Goal: Task Accomplishment & Management: Complete application form

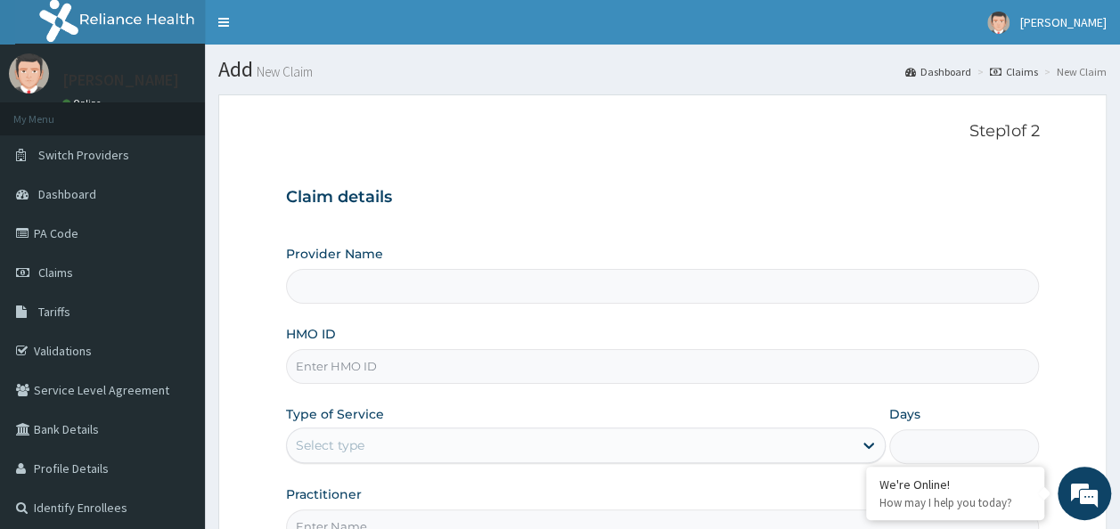
type input "Reliance Family Clinics (RFC) - Ajah"
click at [364, 381] on input "HMO ID" at bounding box center [663, 366] width 754 height 35
paste input "TVT/10063/B"
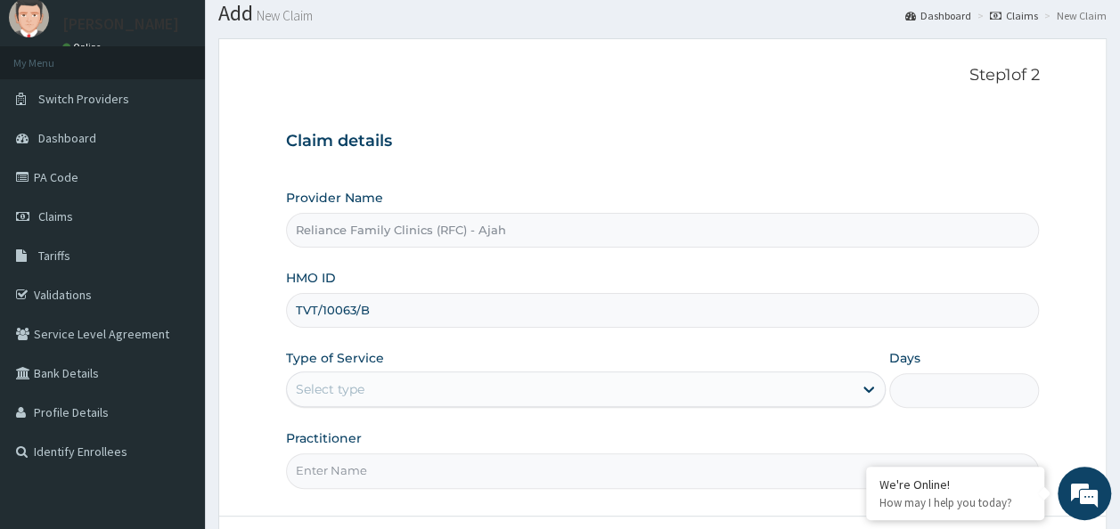
scroll to position [200, 0]
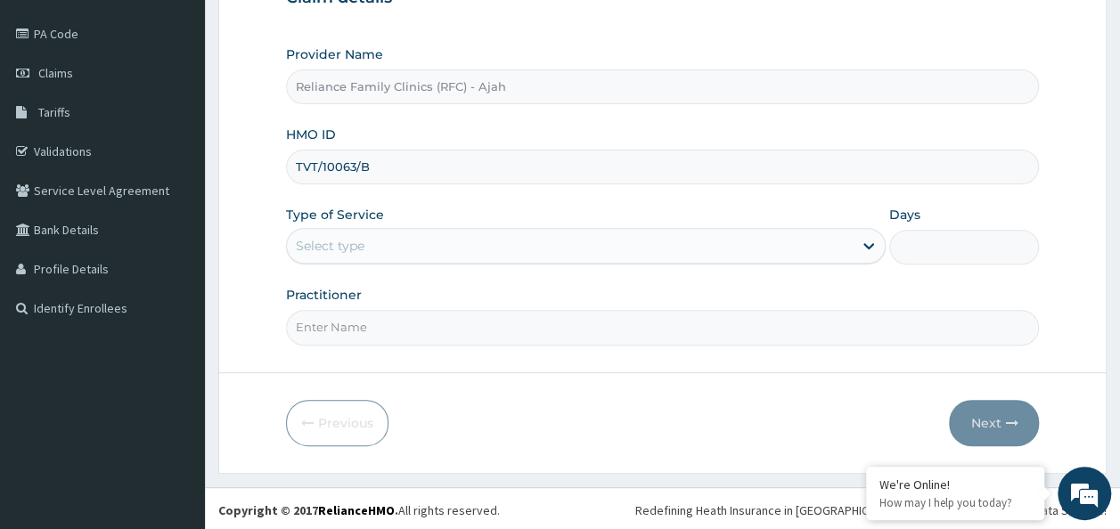
type input "TVT/10063/B"
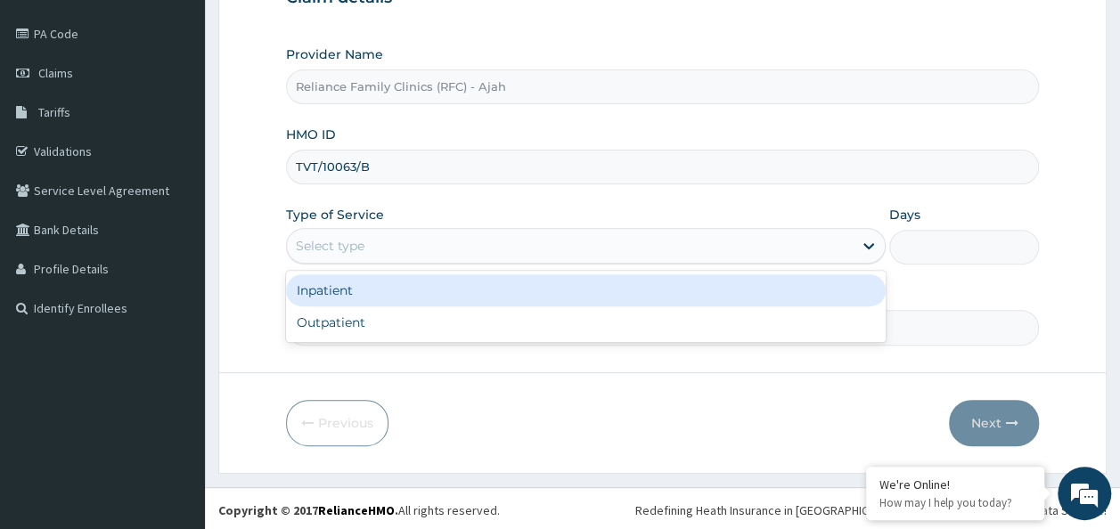
click at [707, 326] on div "Outpatient" at bounding box center [586, 323] width 600 height 32
type input "1"
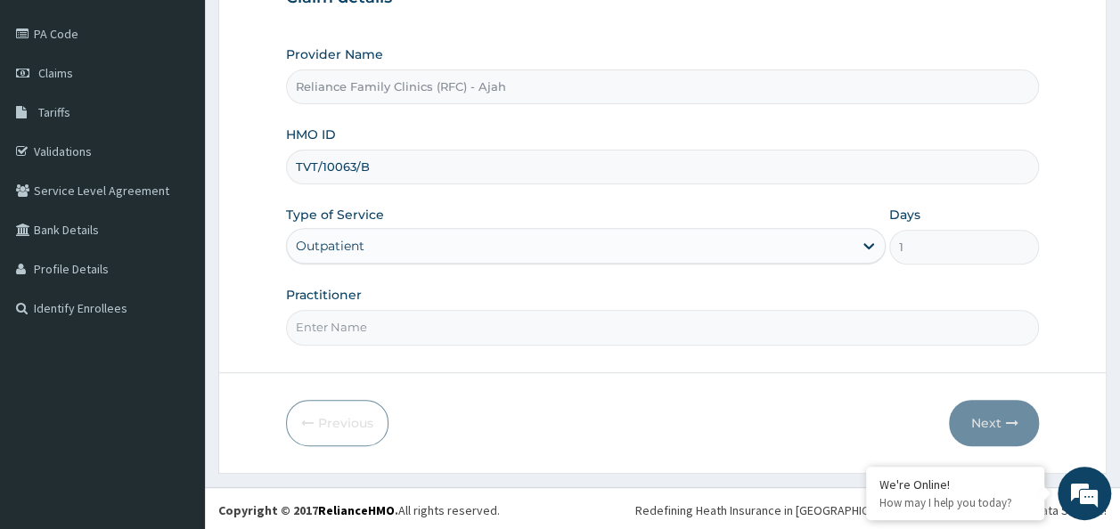
click at [672, 326] on input "Practitioner" at bounding box center [663, 327] width 754 height 35
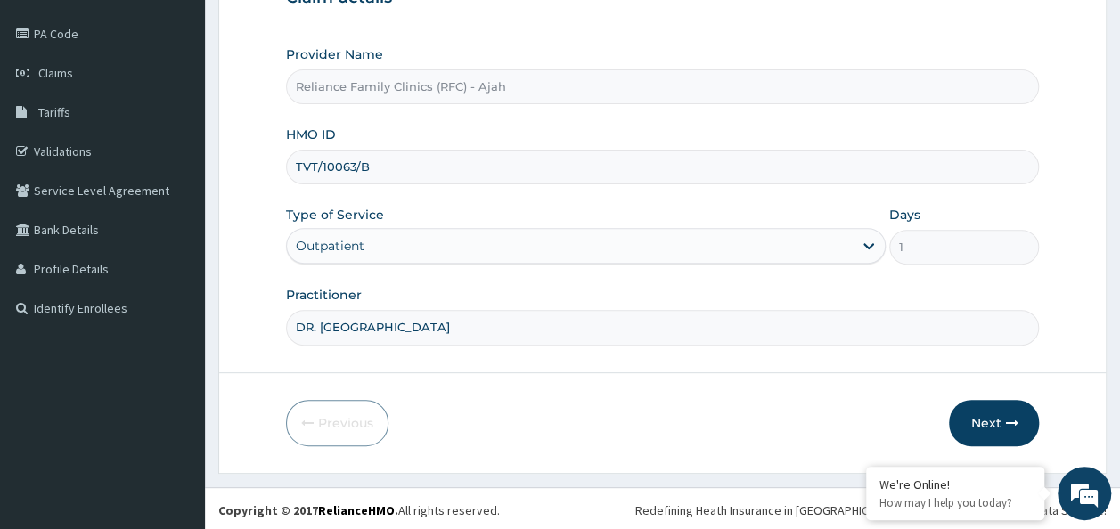
scroll to position [0, 0]
type input "DR. LOCUM"
click at [1003, 413] on button "Next" at bounding box center [994, 423] width 90 height 46
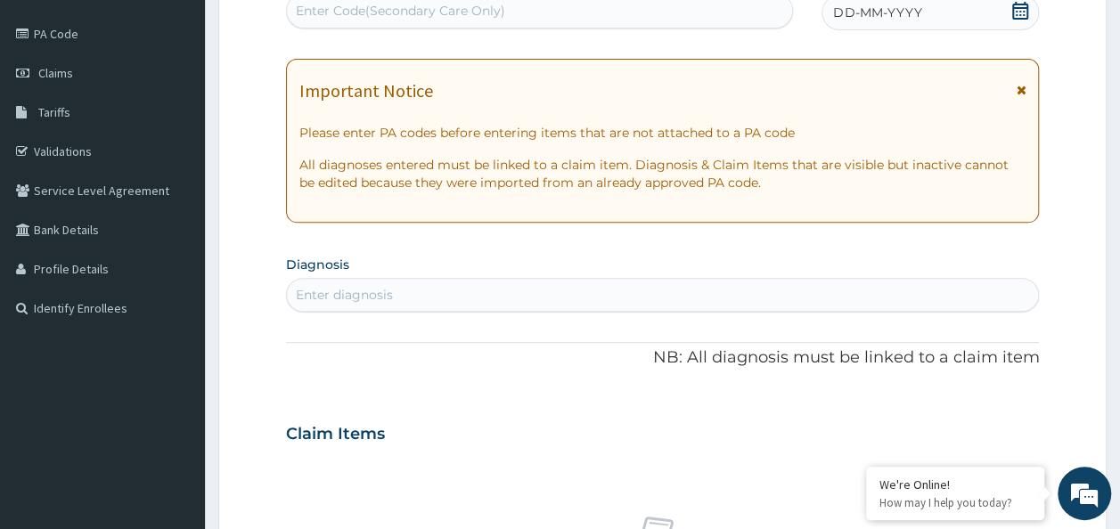
scroll to position [102, 0]
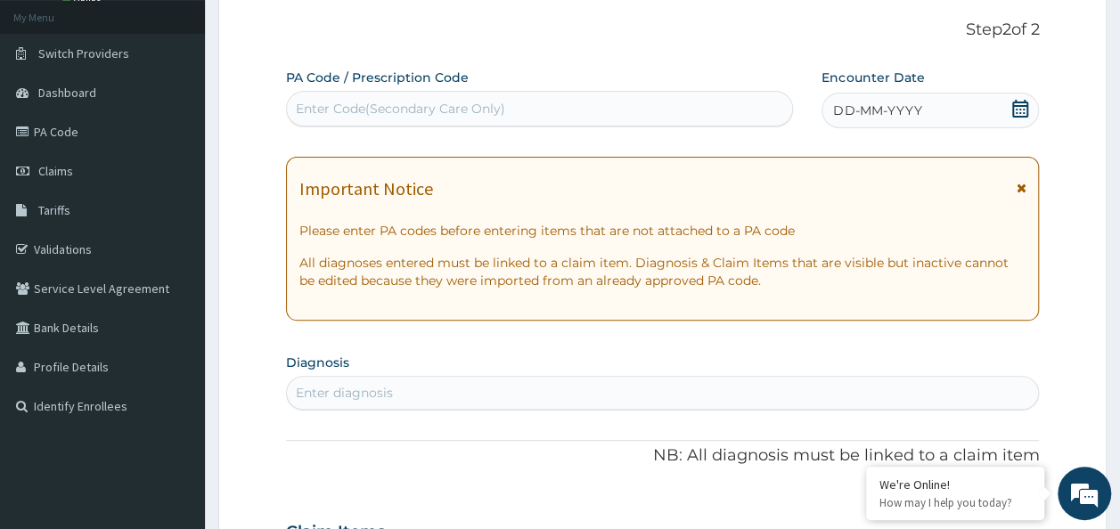
click at [957, 123] on div "DD-MM-YYYY" at bounding box center [930, 111] width 217 height 36
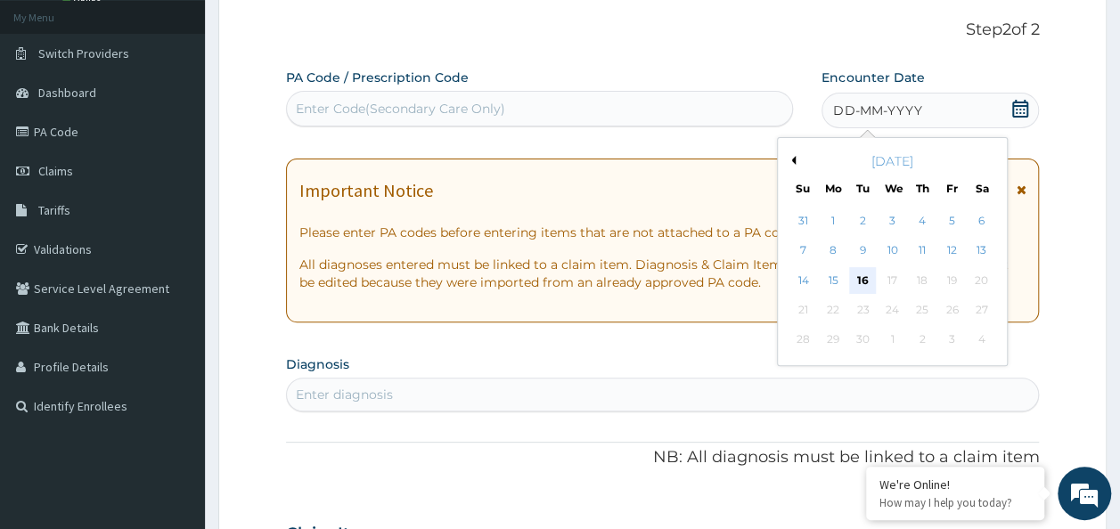
click at [863, 282] on div "16" at bounding box center [863, 280] width 27 height 27
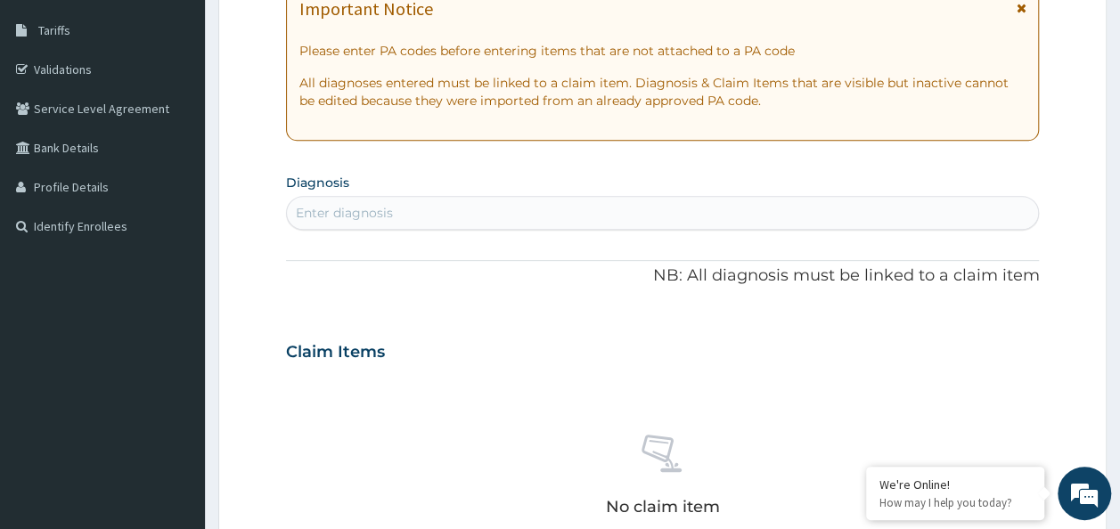
scroll to position [283, 0]
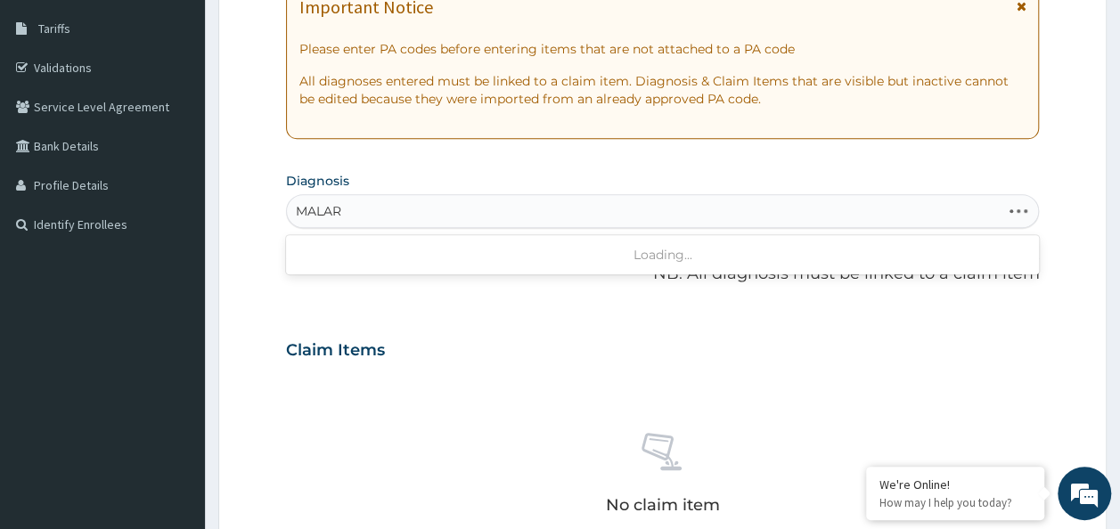
type input "MALARI"
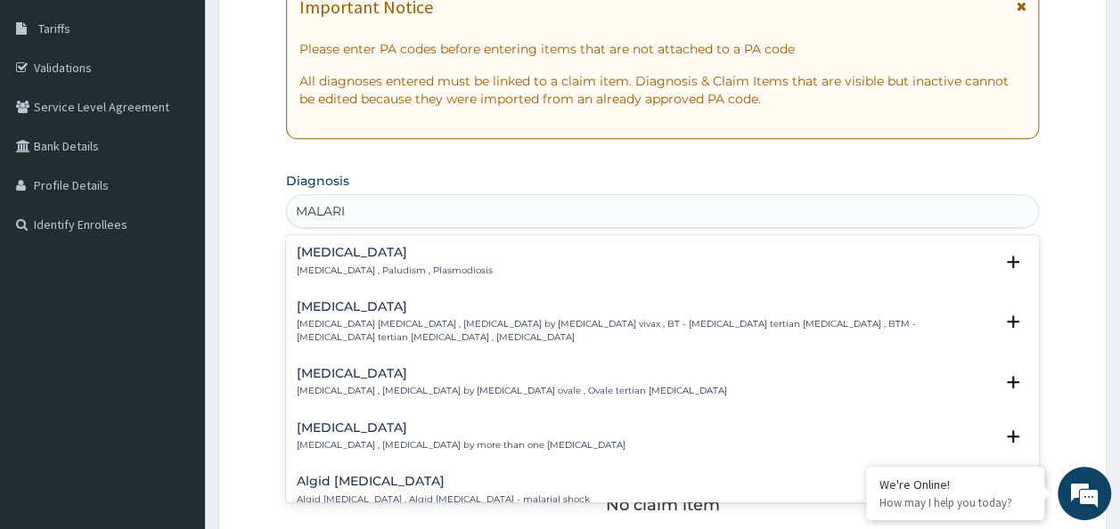
click at [358, 244] on div "Malaria Malaria , Paludism , Plasmodiosis Select Status Query Query covers susp…" at bounding box center [663, 266] width 754 height 54
click at [343, 258] on h4 "[MEDICAL_DATA]" at bounding box center [395, 252] width 196 height 13
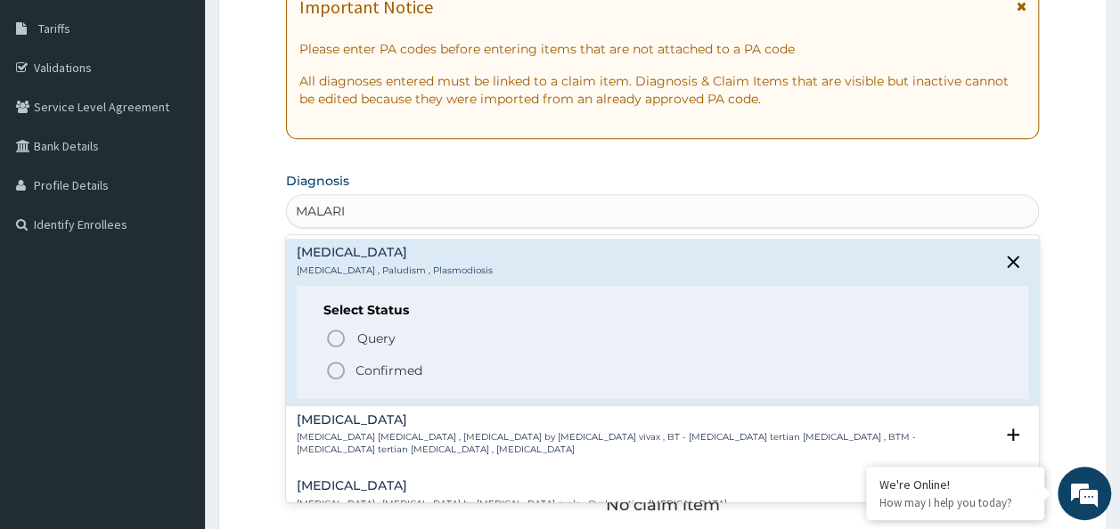
click at [332, 364] on icon "status option filled" at bounding box center [335, 370] width 21 height 21
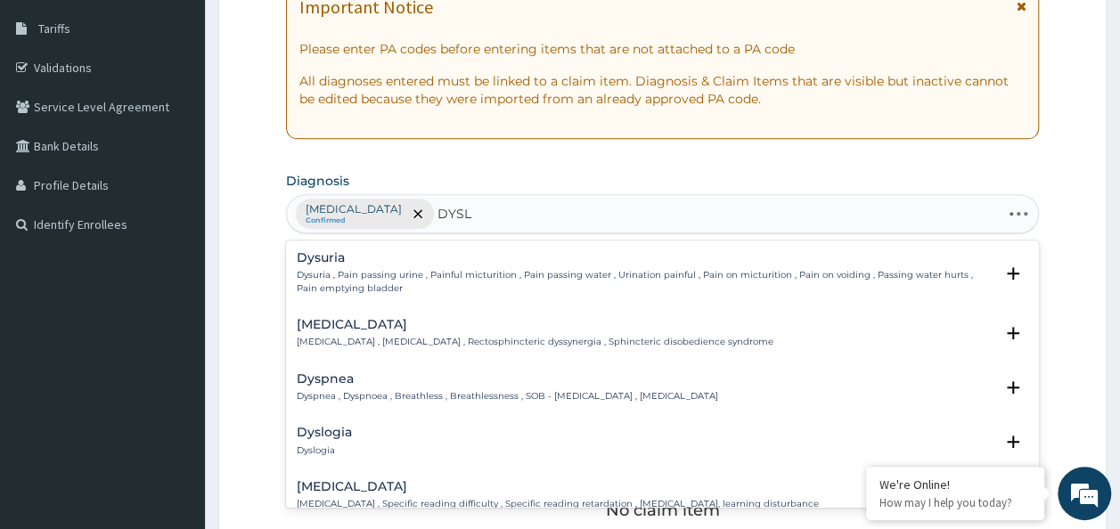
type input "DYSLI"
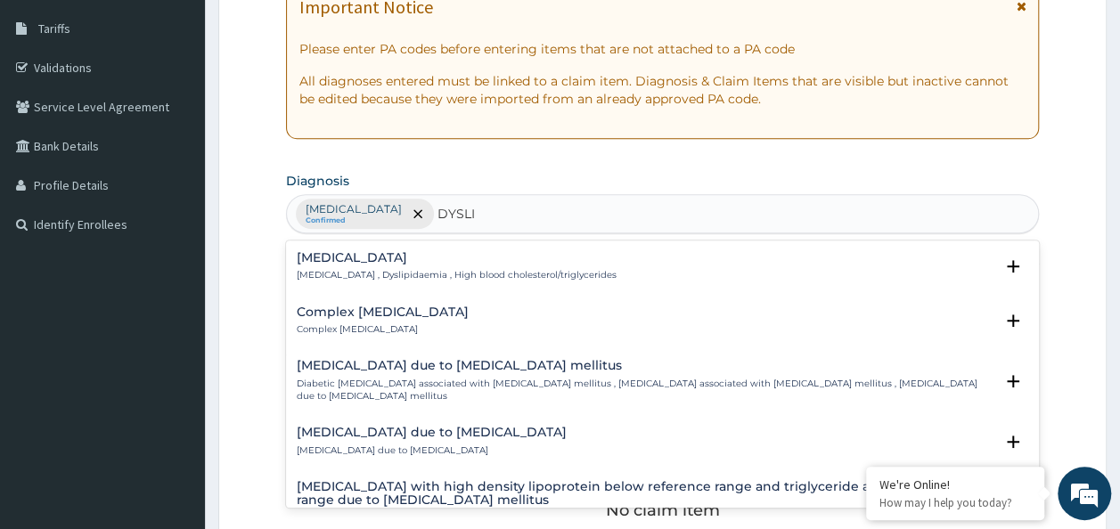
click at [372, 253] on h4 "Dyslipidemia" at bounding box center [457, 257] width 320 height 13
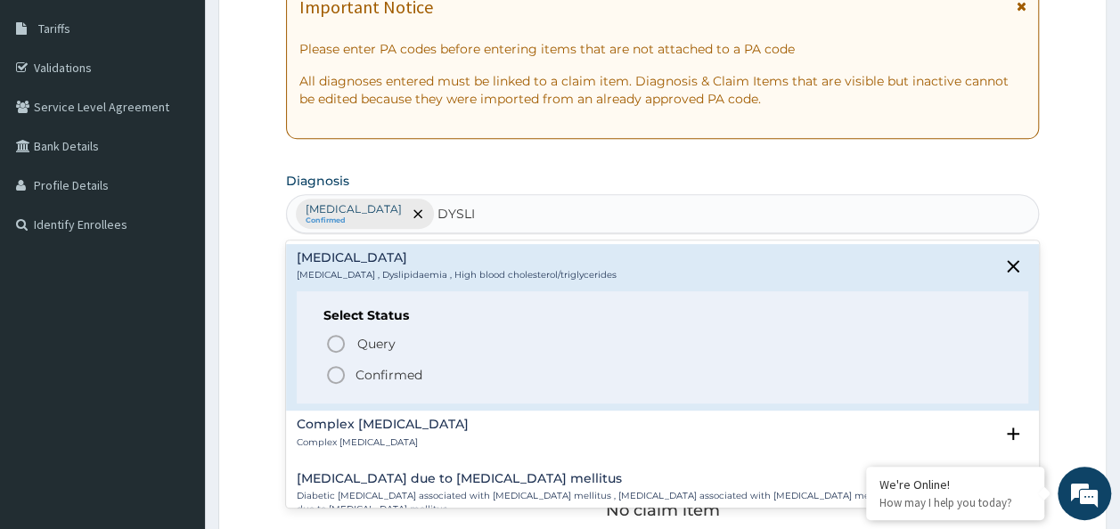
click at [333, 380] on icon "status option filled" at bounding box center [335, 374] width 21 height 21
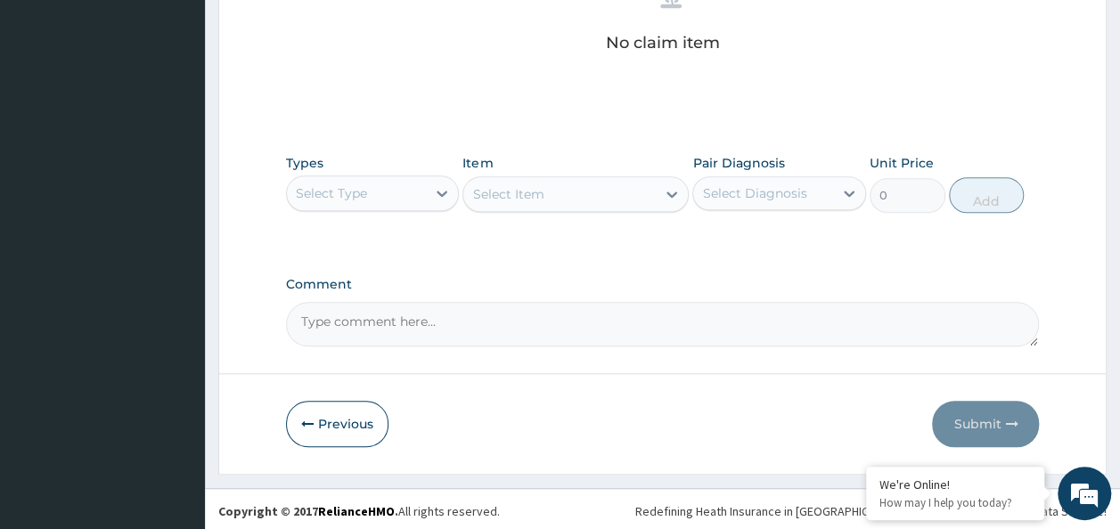
scroll to position [752, 0]
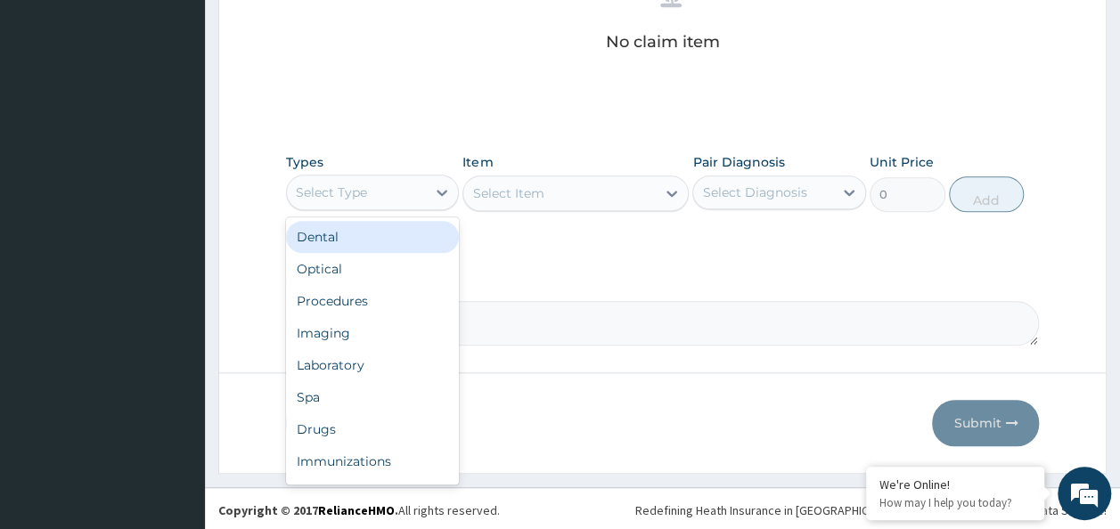
click at [360, 299] on div "Procedures" at bounding box center [373, 301] width 174 height 32
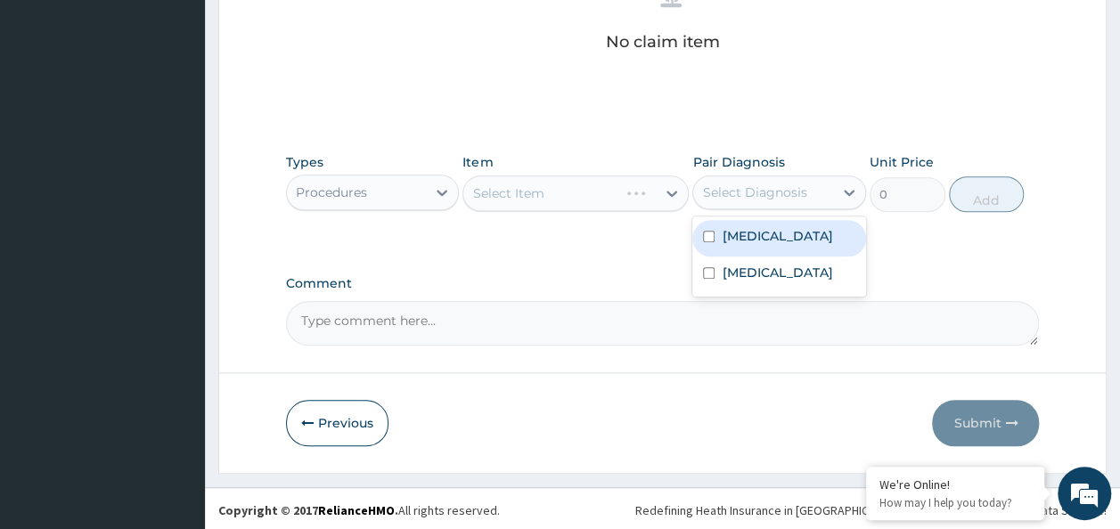
click at [714, 233] on input "checkbox" at bounding box center [709, 237] width 12 height 12
checkbox input "true"
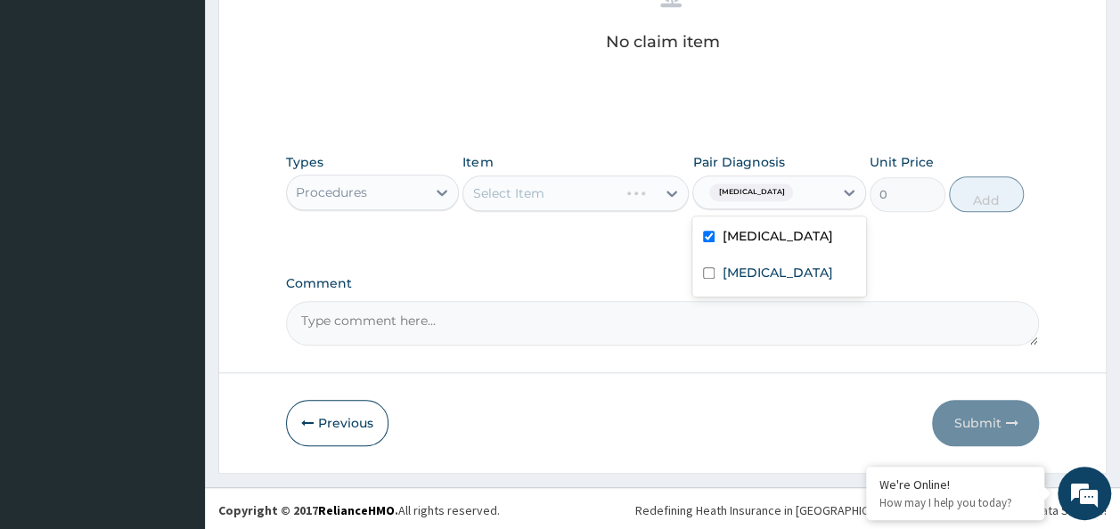
click at [711, 271] on input "checkbox" at bounding box center [709, 273] width 12 height 12
checkbox input "true"
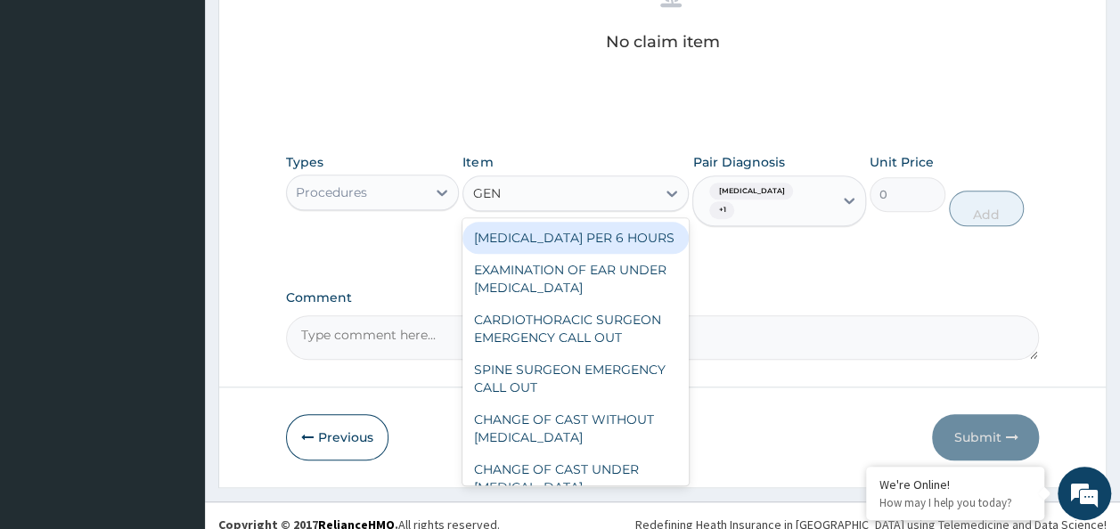
type input "GENE"
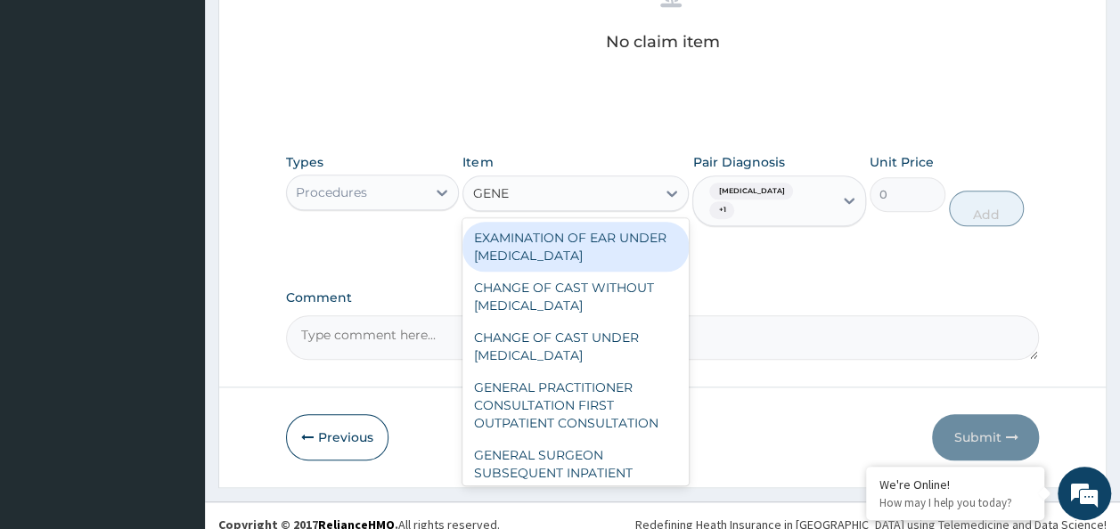
click at [601, 433] on div "GENERAL PRACTITIONER CONSULTATION FIRST OUTPATIENT CONSULTATION" at bounding box center [575, 406] width 226 height 68
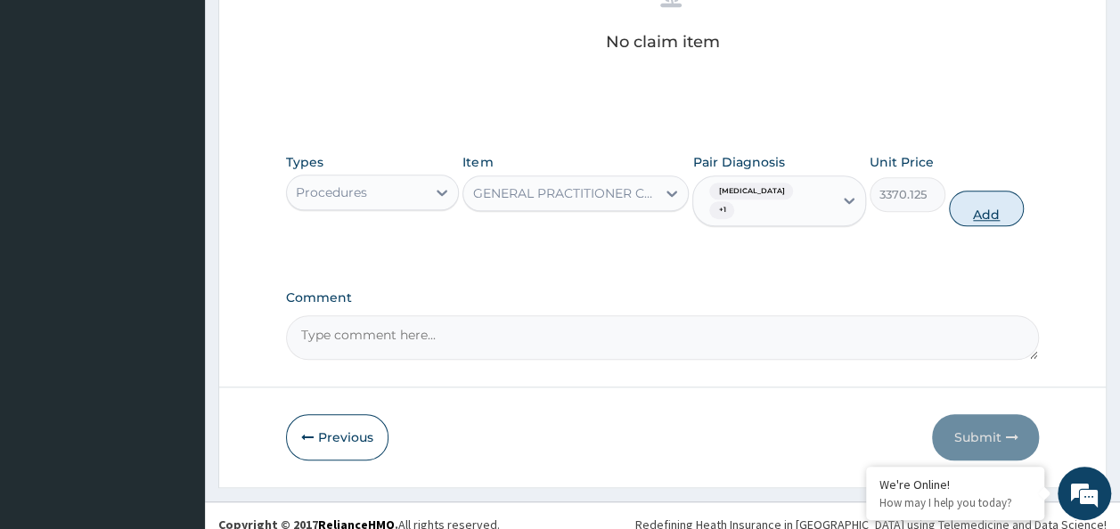
click at [988, 194] on button "Add" at bounding box center [987, 209] width 76 height 36
type input "0"
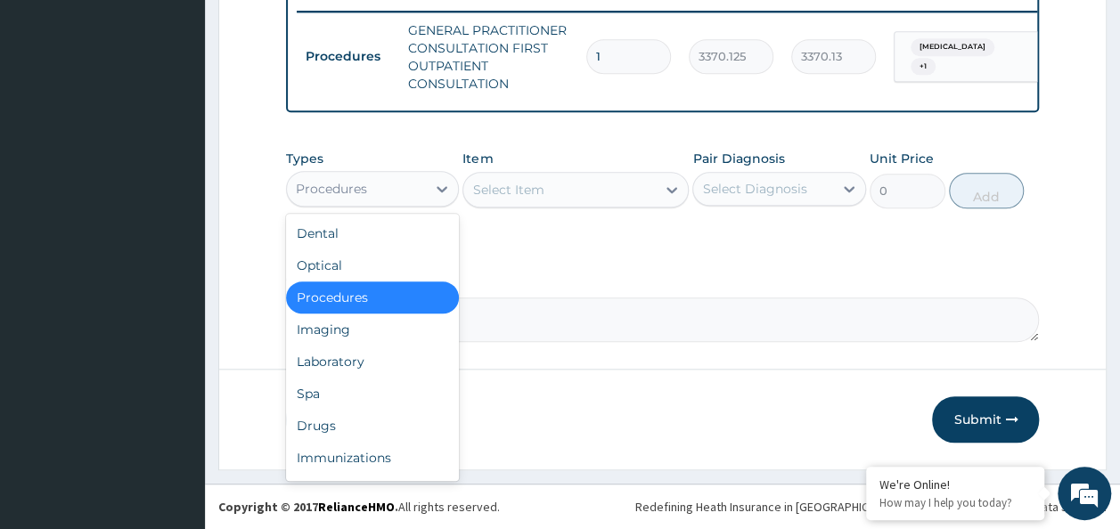
click at [359, 367] on div "Laboratory" at bounding box center [373, 362] width 174 height 32
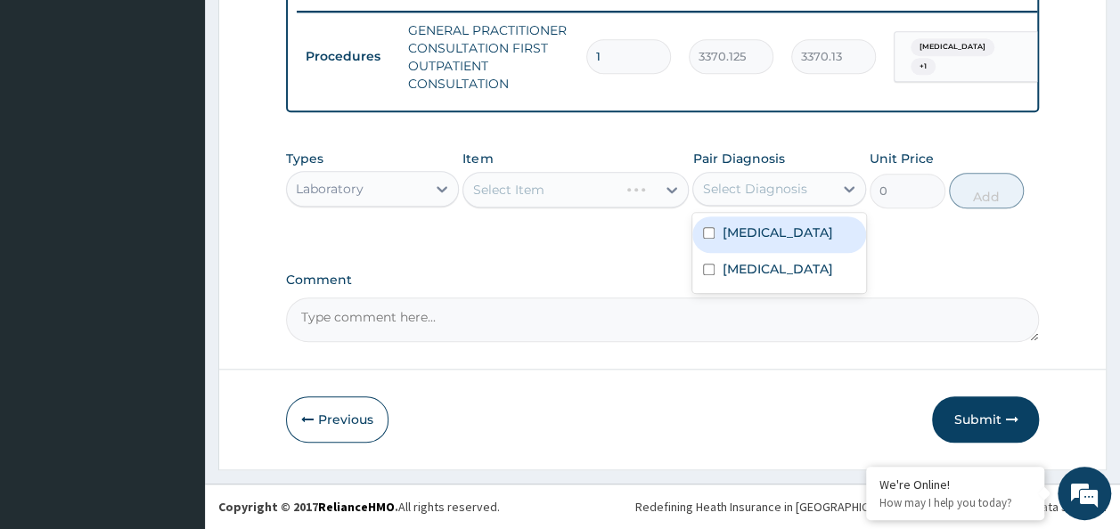
click at [708, 234] on input "checkbox" at bounding box center [709, 233] width 12 height 12
checkbox input "true"
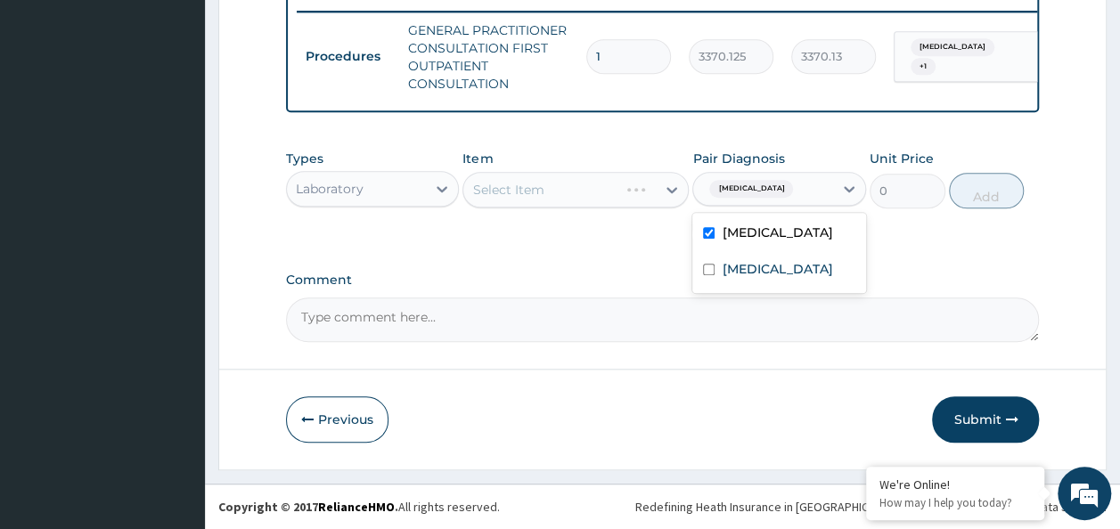
click at [714, 275] on input "checkbox" at bounding box center [709, 270] width 12 height 12
checkbox input "true"
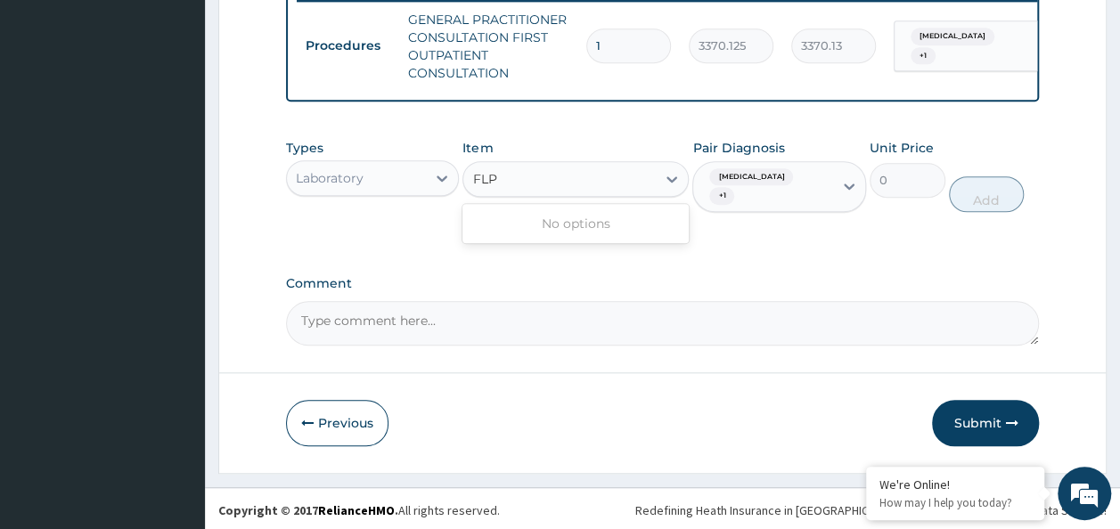
type input "FLP"
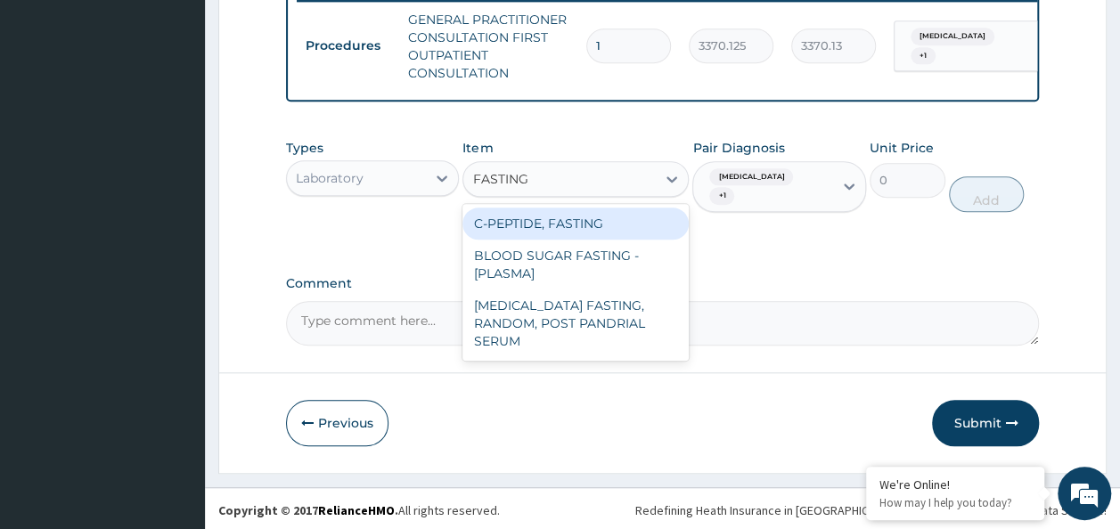
type input "FASTING"
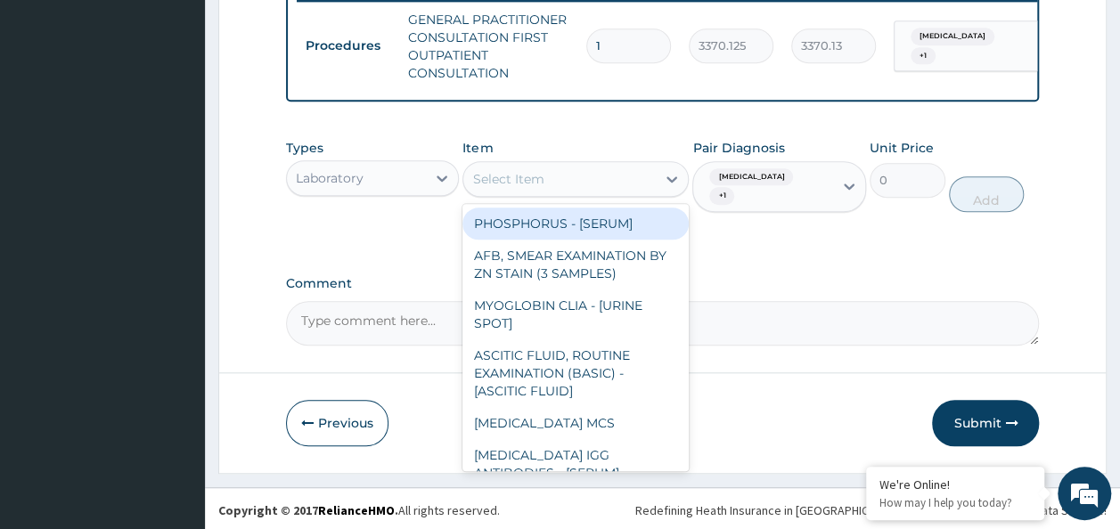
click at [554, 183] on div "Select Item" at bounding box center [559, 179] width 192 height 29
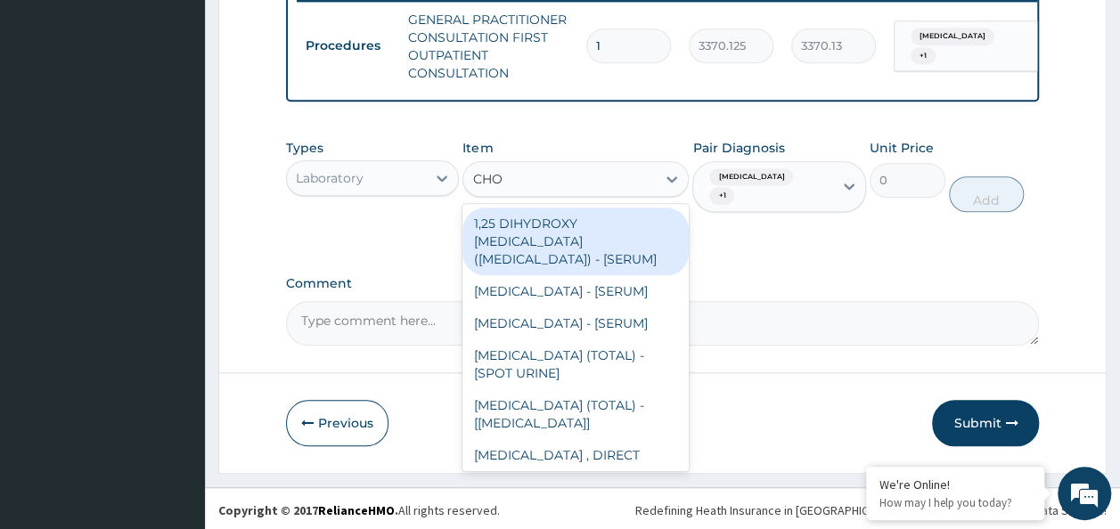
type input "CHOL"
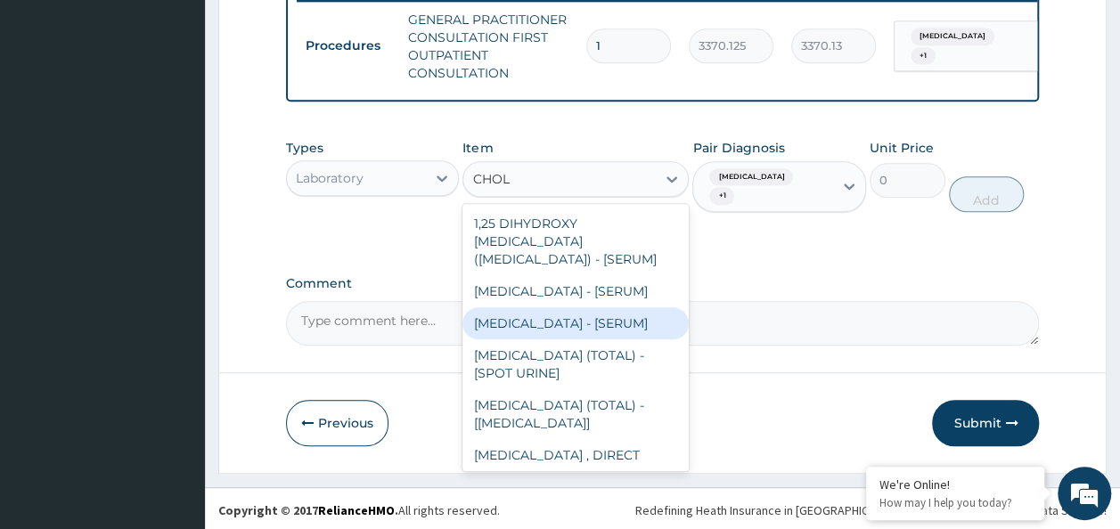
click at [582, 339] on div "CHOLESTEROL-HDL - [SERUM]" at bounding box center [575, 323] width 226 height 32
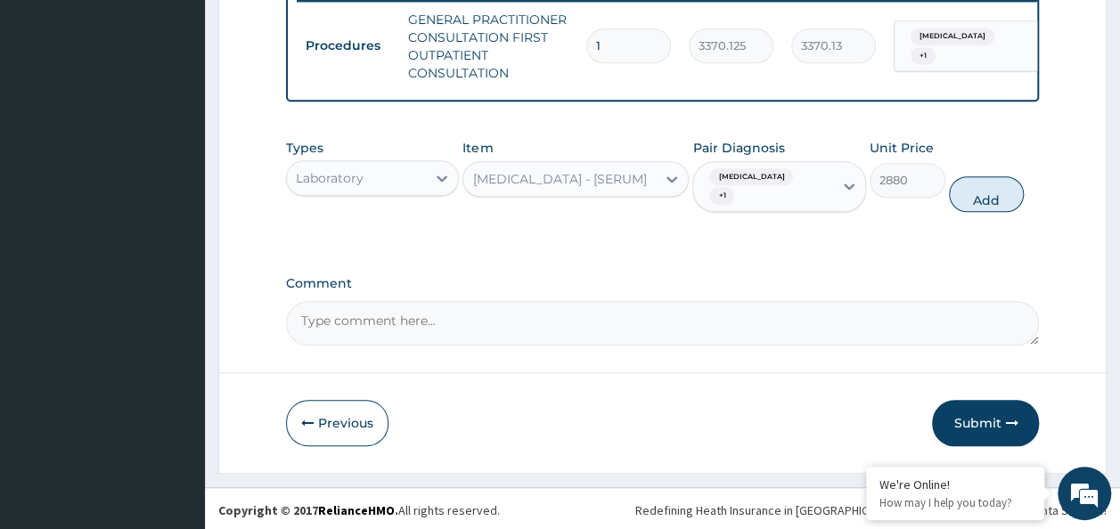
click at [977, 194] on button "Add" at bounding box center [987, 194] width 76 height 36
type input "0"
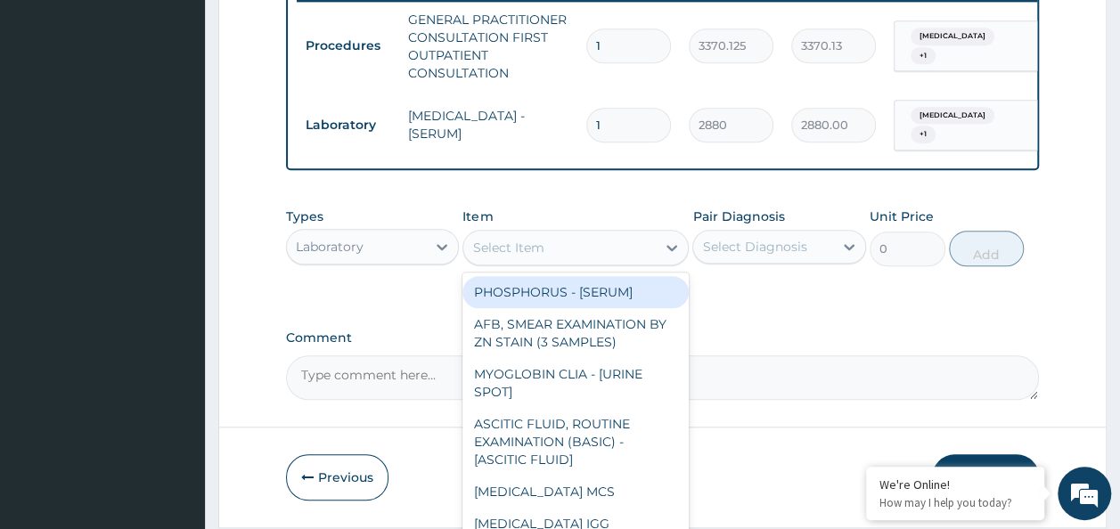
click at [511, 242] on div "Select Item" at bounding box center [559, 247] width 192 height 29
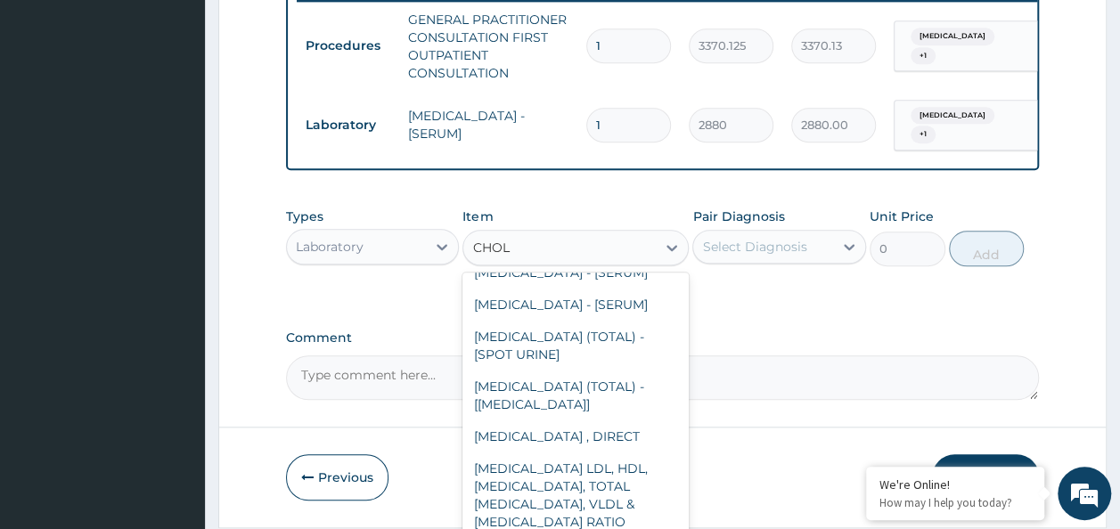
scroll to position [0, 0]
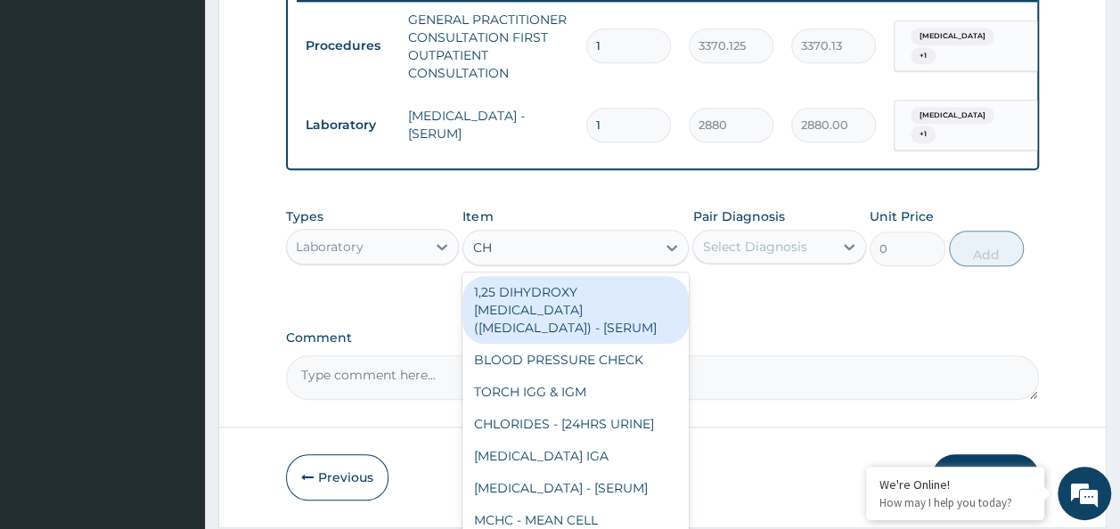
type input "C"
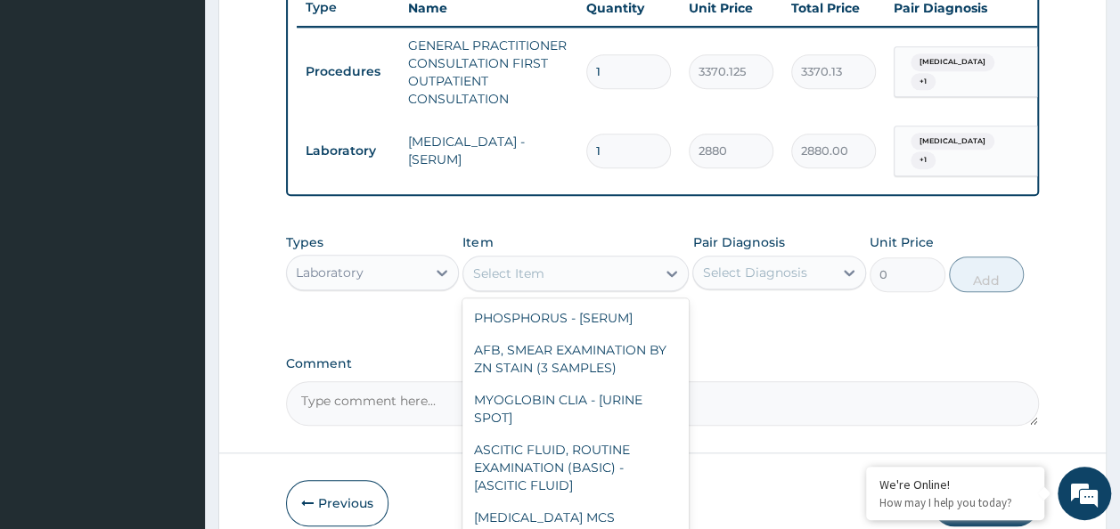
scroll to position [771, 0]
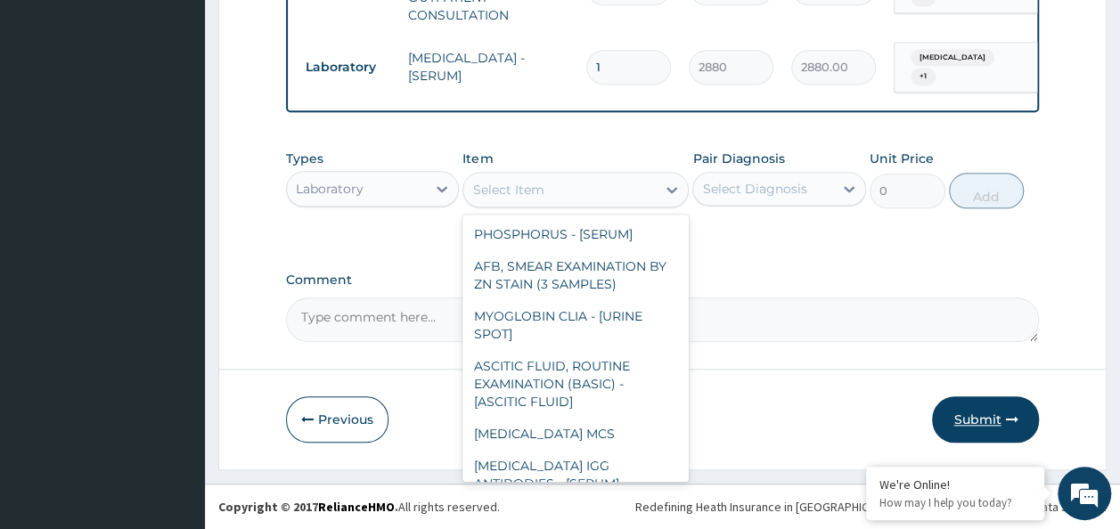
click at [990, 419] on button "Submit" at bounding box center [985, 420] width 107 height 46
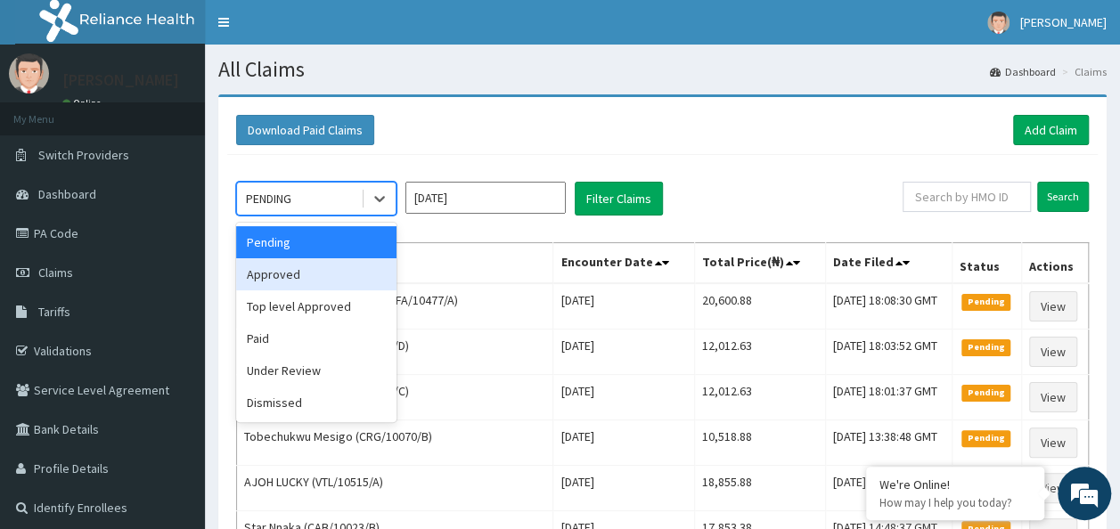
drag, startPoint x: 380, startPoint y: 195, endPoint x: 286, endPoint y: 278, distance: 125.0
click at [286, 216] on div "option Approved focused, 2 of 6. 6 results available. Use Up and Down to choose…" at bounding box center [316, 199] width 160 height 34
click at [286, 278] on div "Approved" at bounding box center [316, 274] width 160 height 32
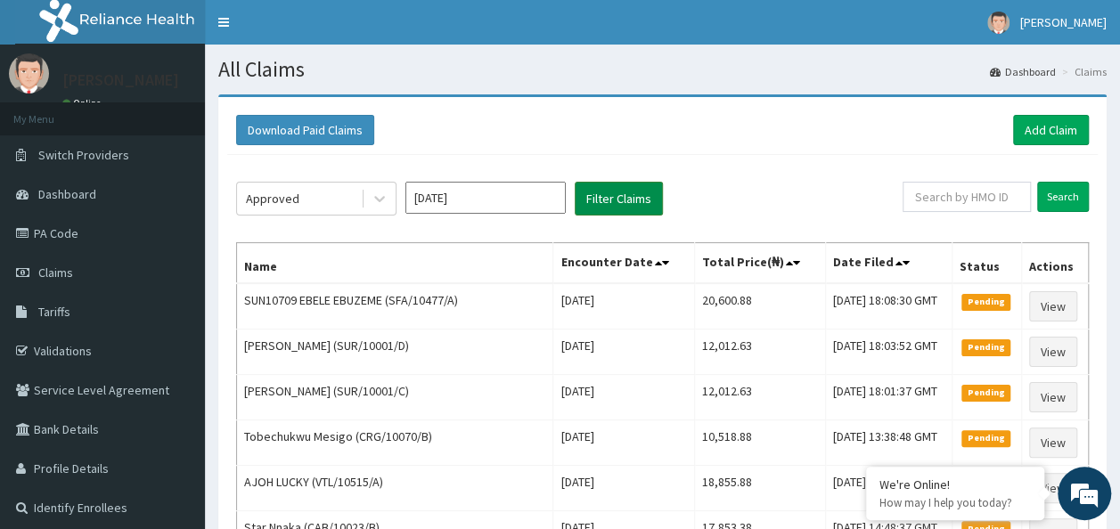
click at [653, 202] on button "Filter Claims" at bounding box center [619, 199] width 88 height 34
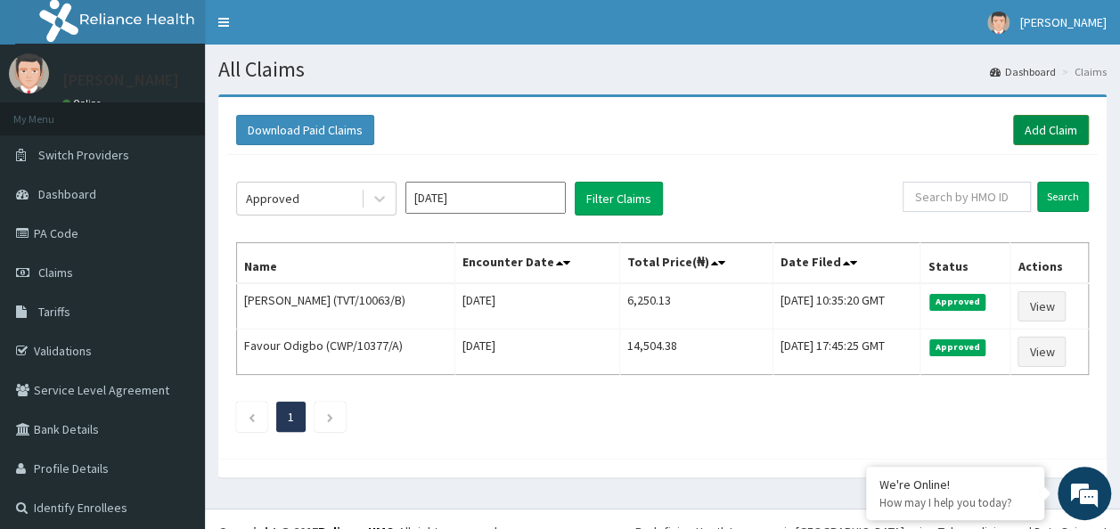
click at [1059, 136] on link "Add Claim" at bounding box center [1051, 130] width 76 height 30
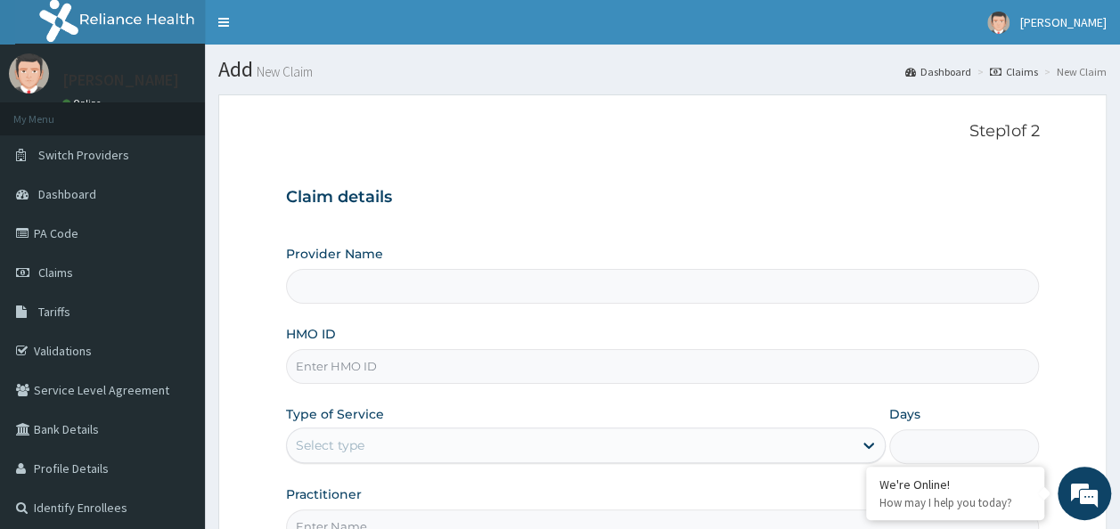
type input "Reliance Family Clinics (RFC) - Ajah"
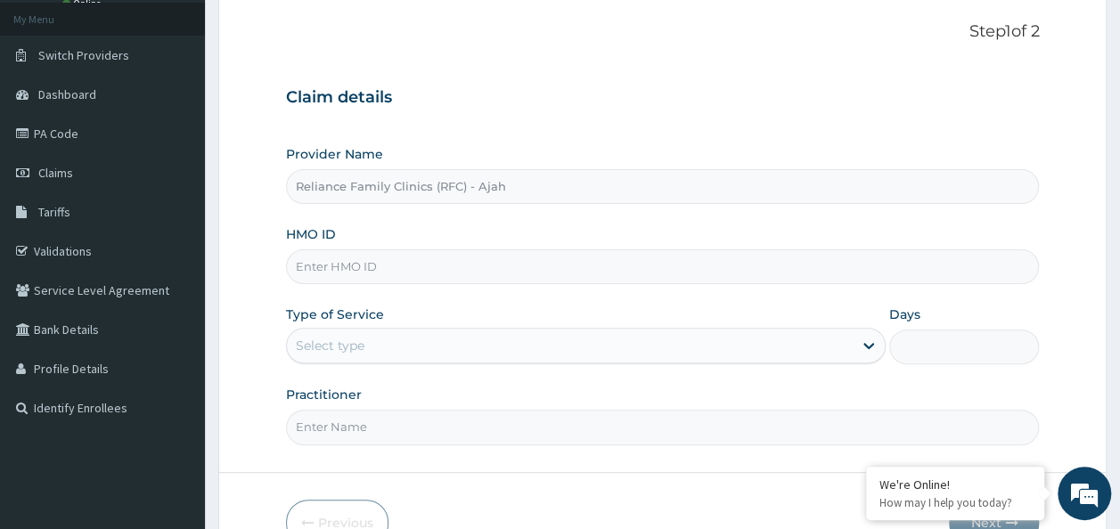
scroll to position [150, 0]
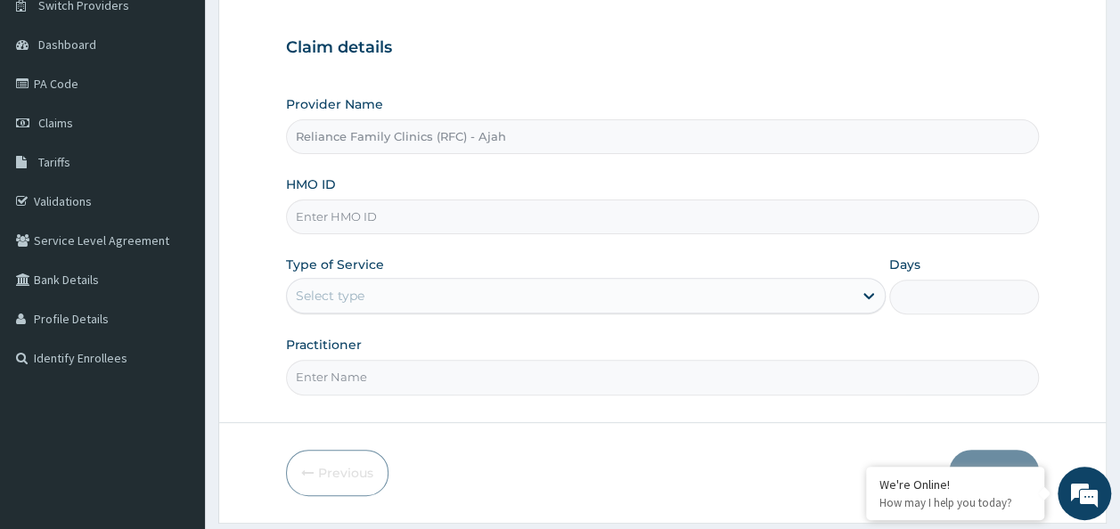
click at [511, 212] on input "HMO ID" at bounding box center [663, 217] width 754 height 35
paste input "TEN/10052/A"
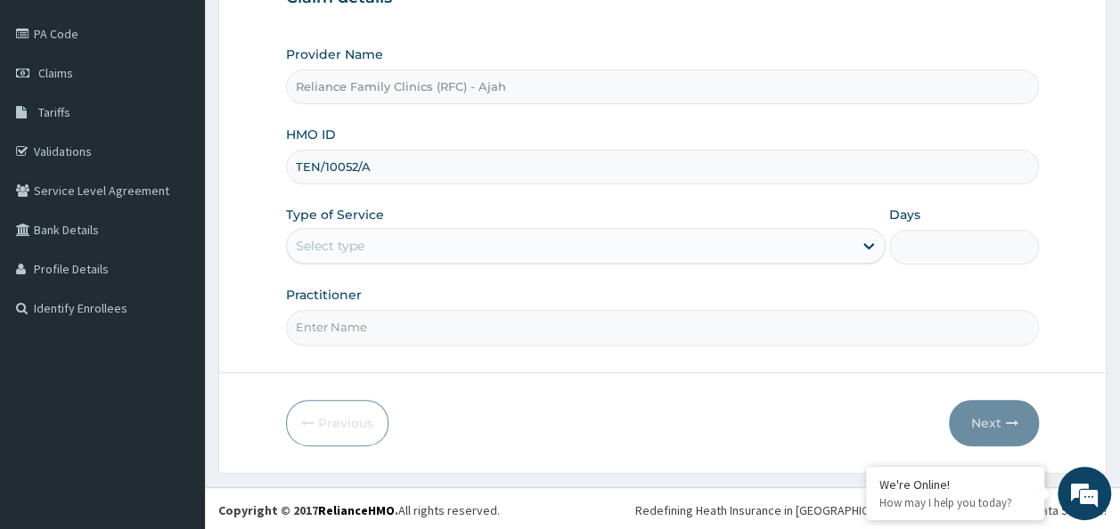
type input "TEN/10052/A"
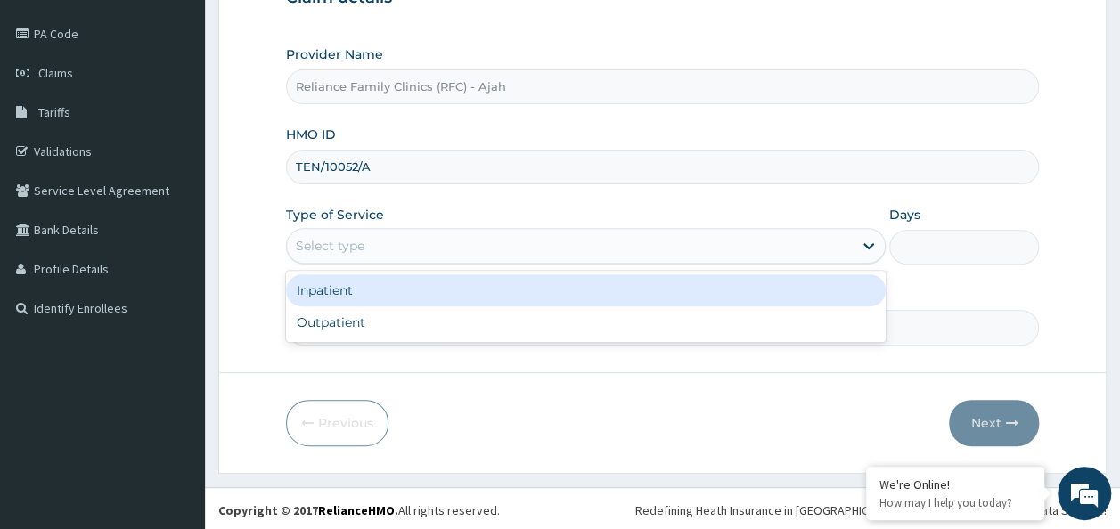
click at [536, 323] on div "Outpatient" at bounding box center [586, 323] width 600 height 32
type input "1"
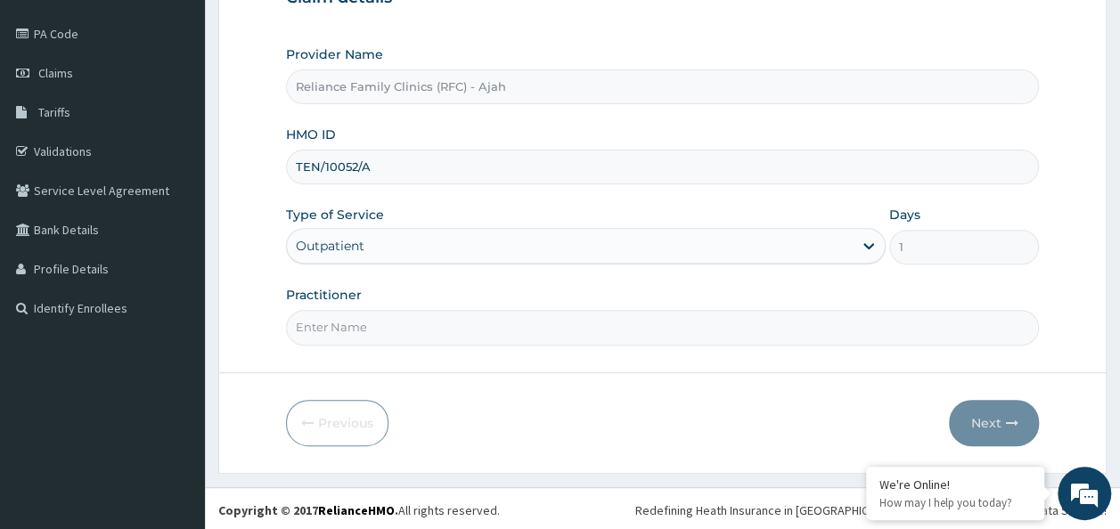
click at [454, 318] on input "Practitioner" at bounding box center [663, 327] width 754 height 35
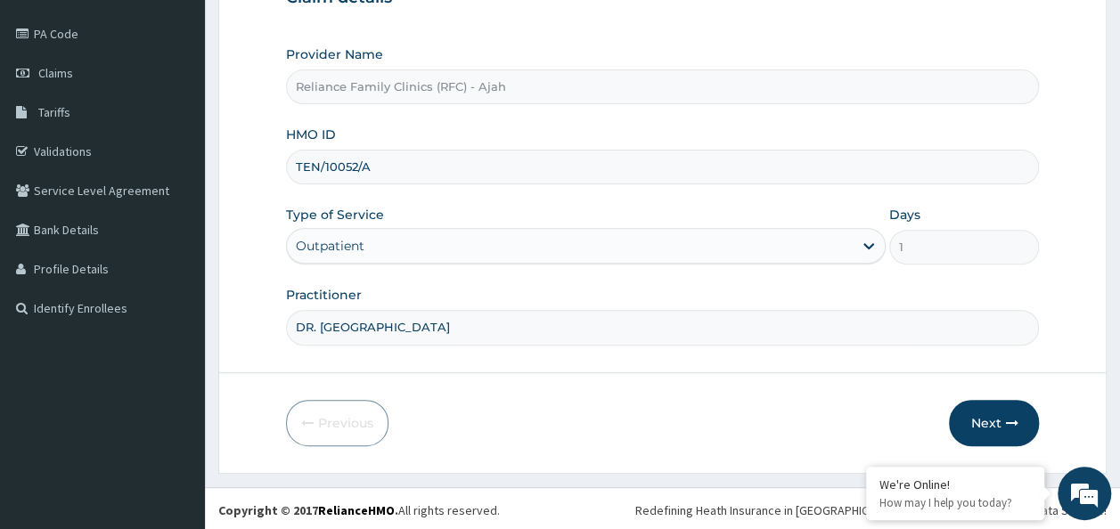
type input "DR. LOCUM"
click at [998, 410] on button "Next" at bounding box center [994, 423] width 90 height 46
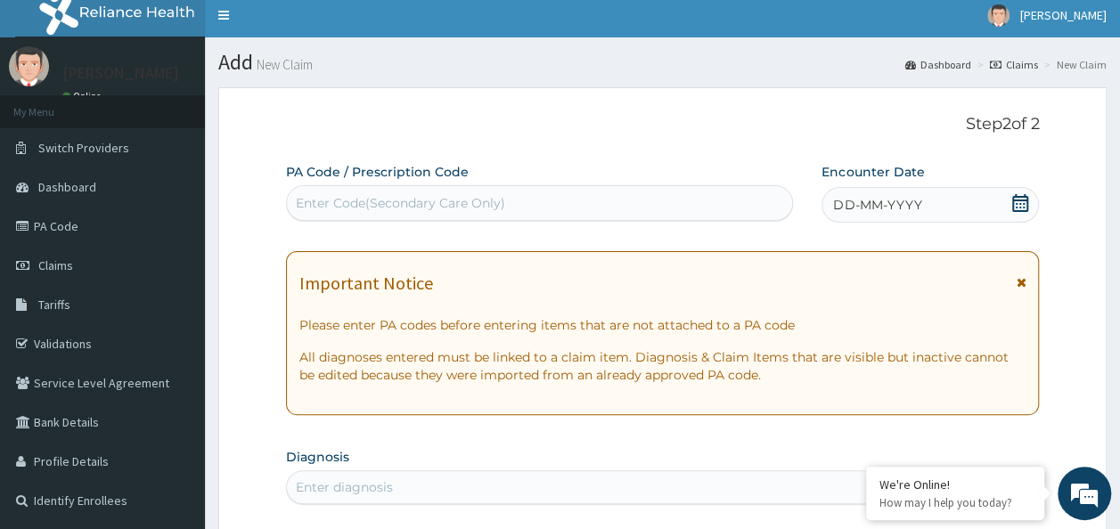
scroll to position [5, 0]
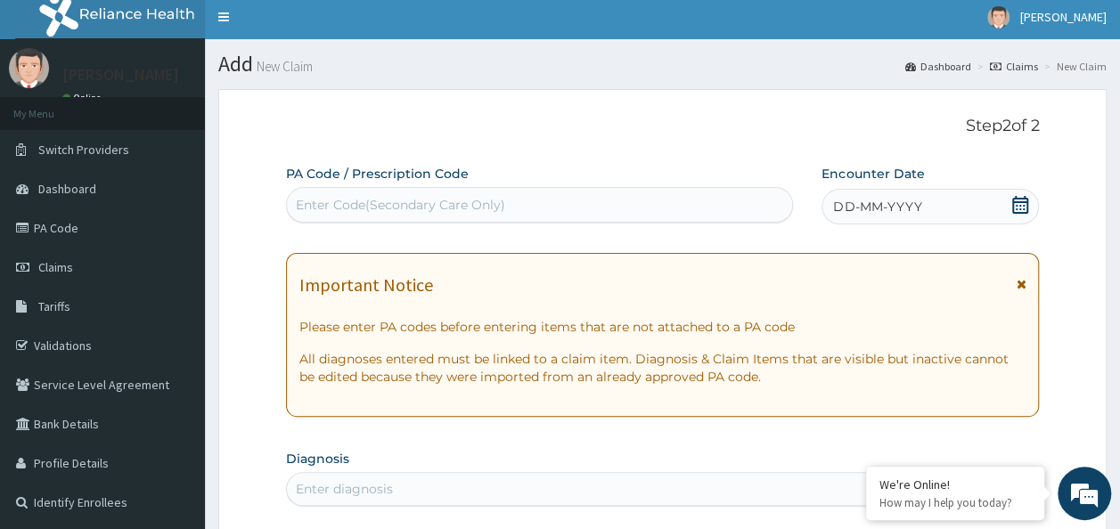
click at [915, 208] on span "DD-MM-YYYY" at bounding box center [877, 207] width 88 height 18
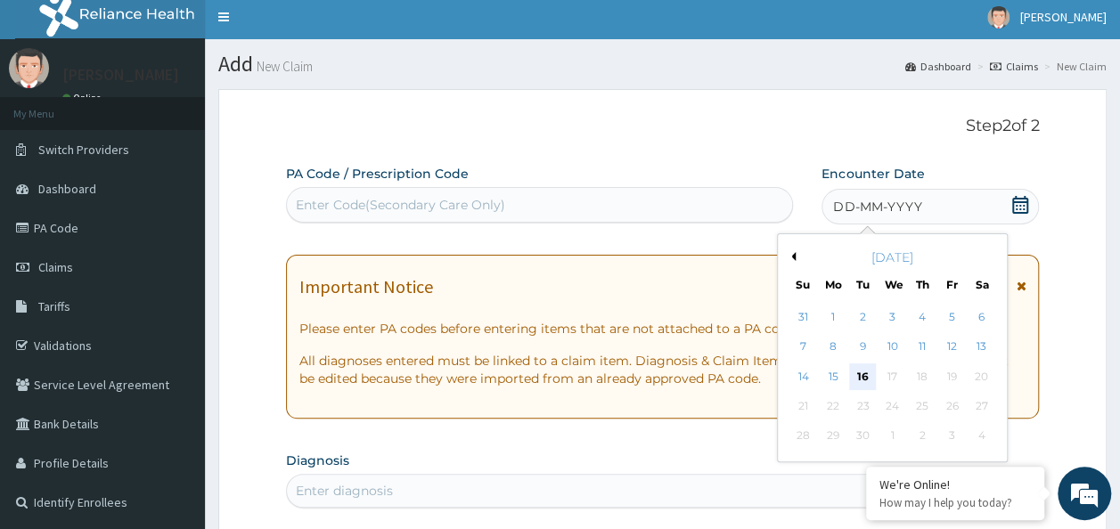
click at [863, 375] on div "16" at bounding box center [863, 377] width 27 height 27
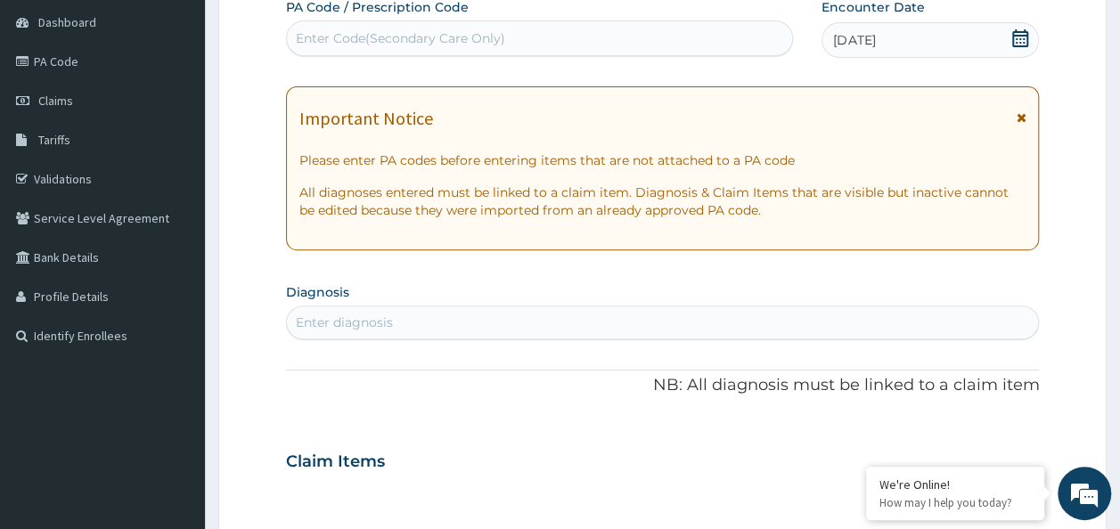
scroll to position [173, 0]
click at [342, 323] on div "Enter diagnosis" at bounding box center [344, 322] width 97 height 18
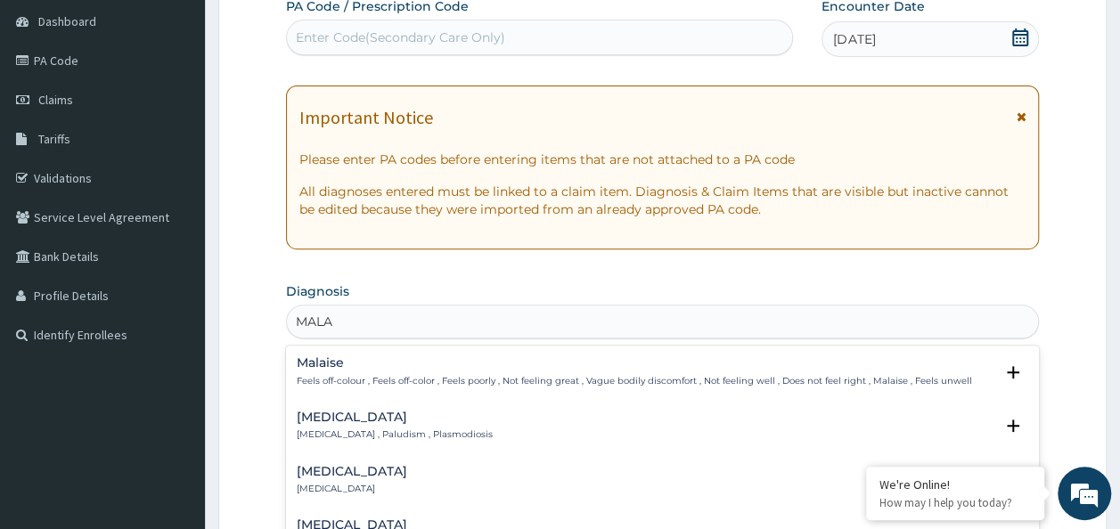
type input "MALAR"
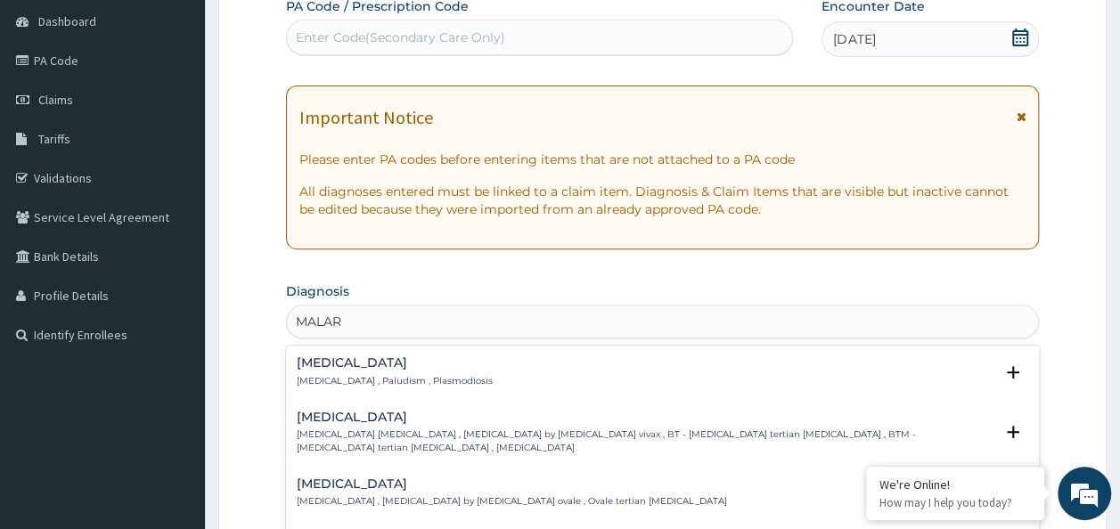
click at [334, 357] on h4 "Malaria" at bounding box center [395, 362] width 196 height 13
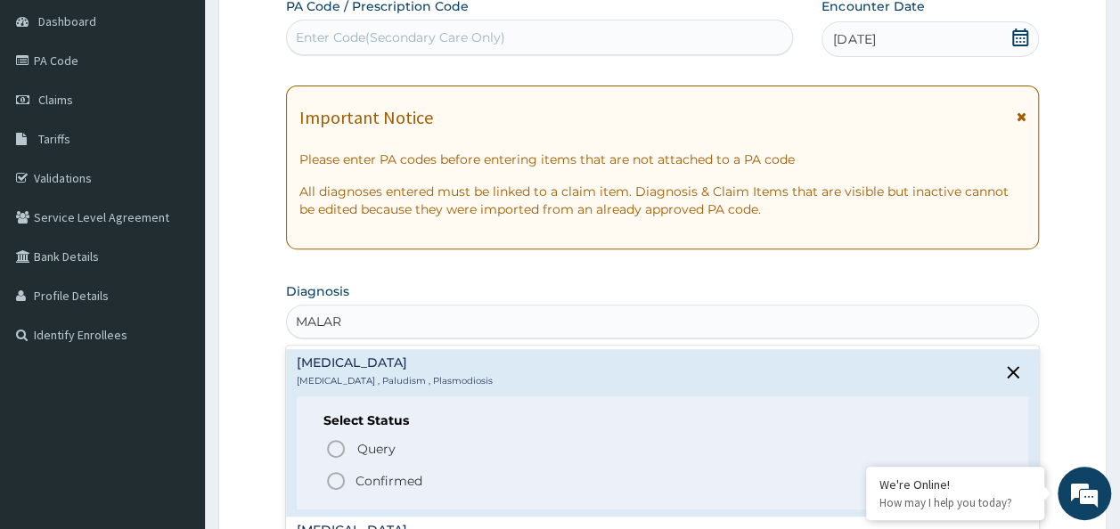
click at [333, 481] on icon "status option filled" at bounding box center [335, 480] width 21 height 21
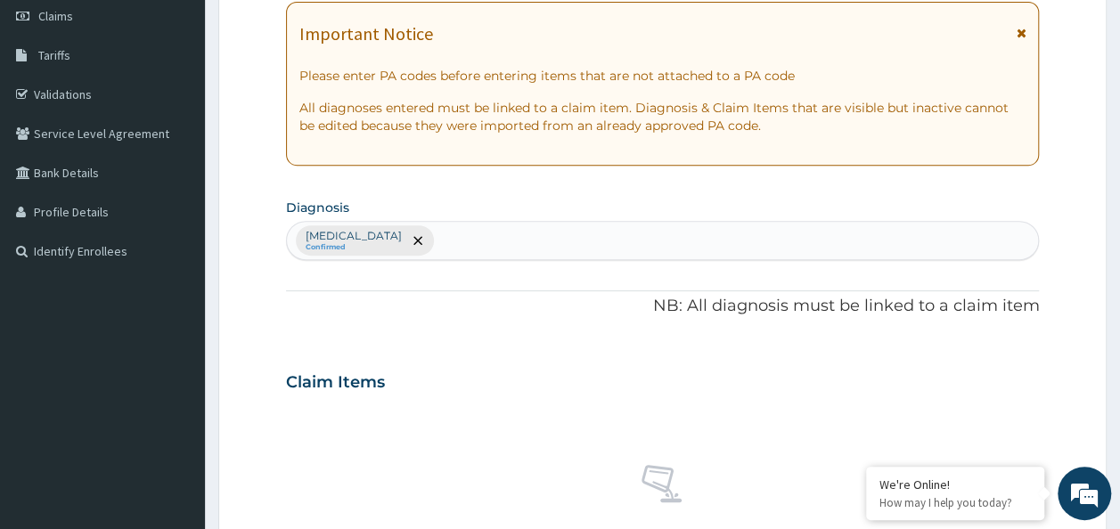
scroll to position [310, 0]
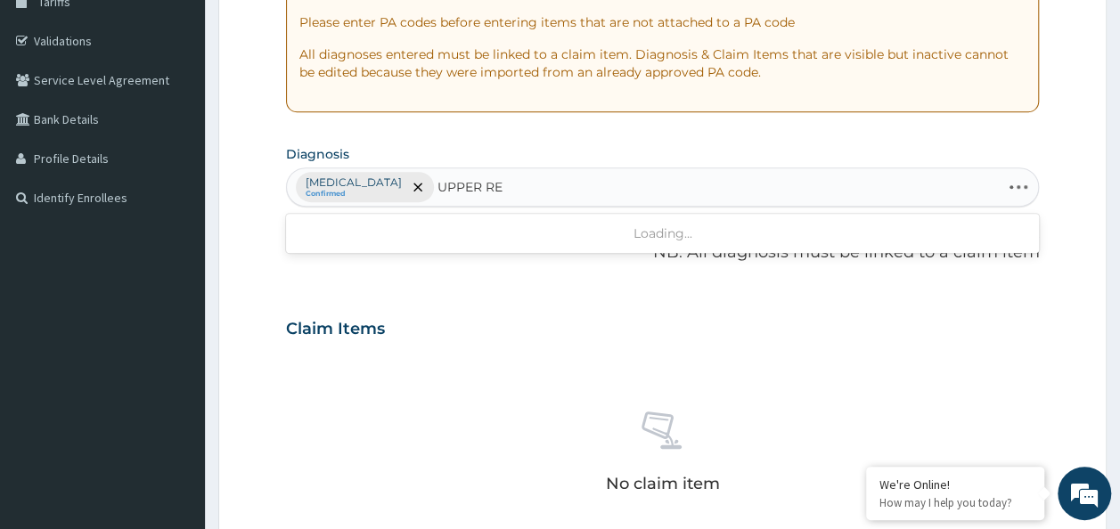
type input "UPPER RES"
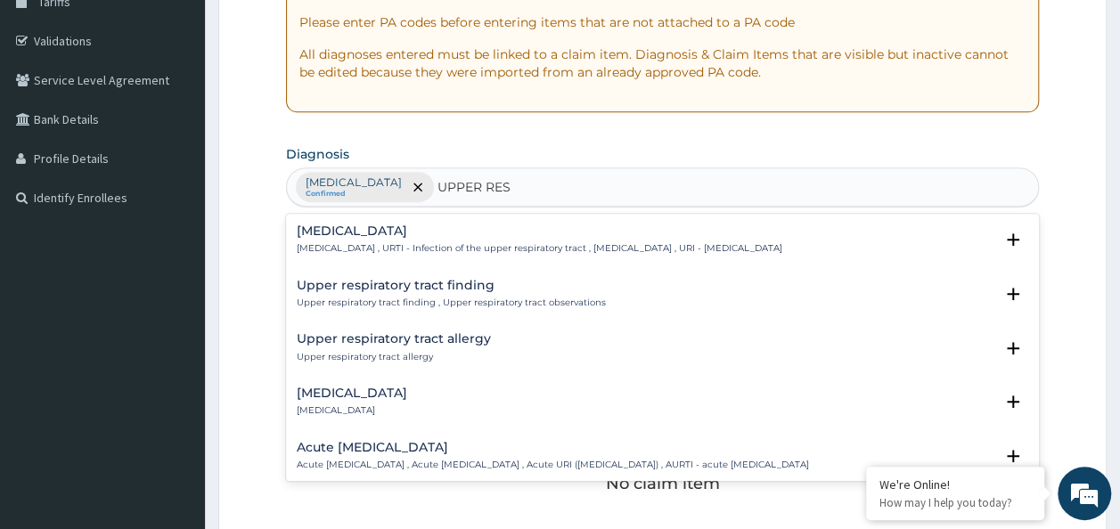
click at [431, 225] on h4 "Upper respiratory infection" at bounding box center [540, 231] width 486 height 13
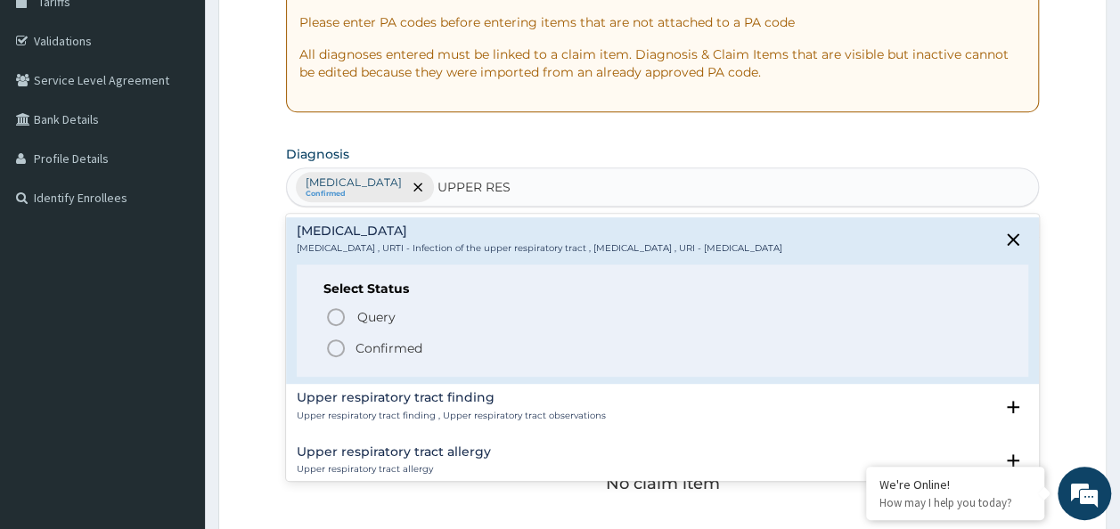
click at [344, 342] on icon "status option filled" at bounding box center [335, 348] width 21 height 21
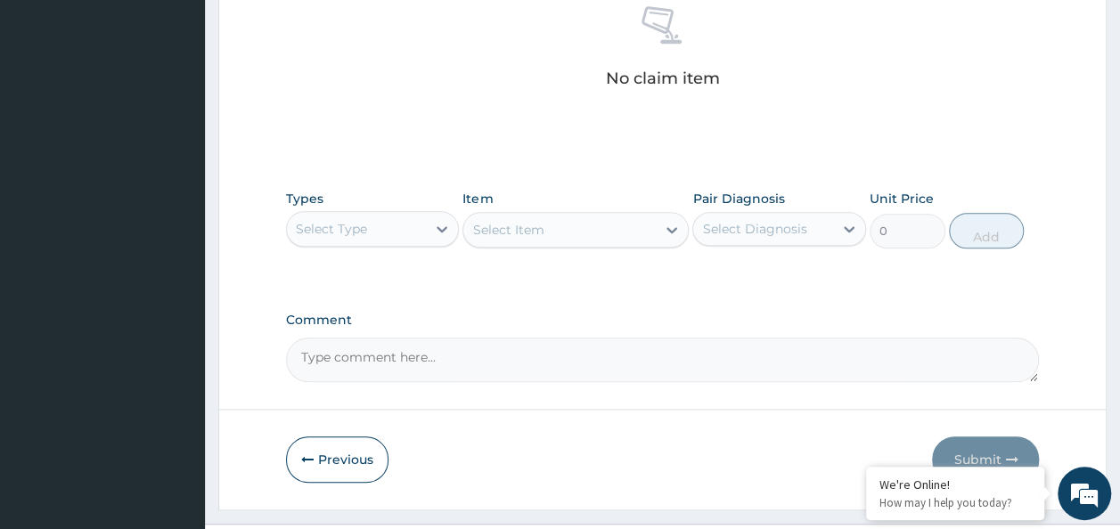
scroll to position [752, 0]
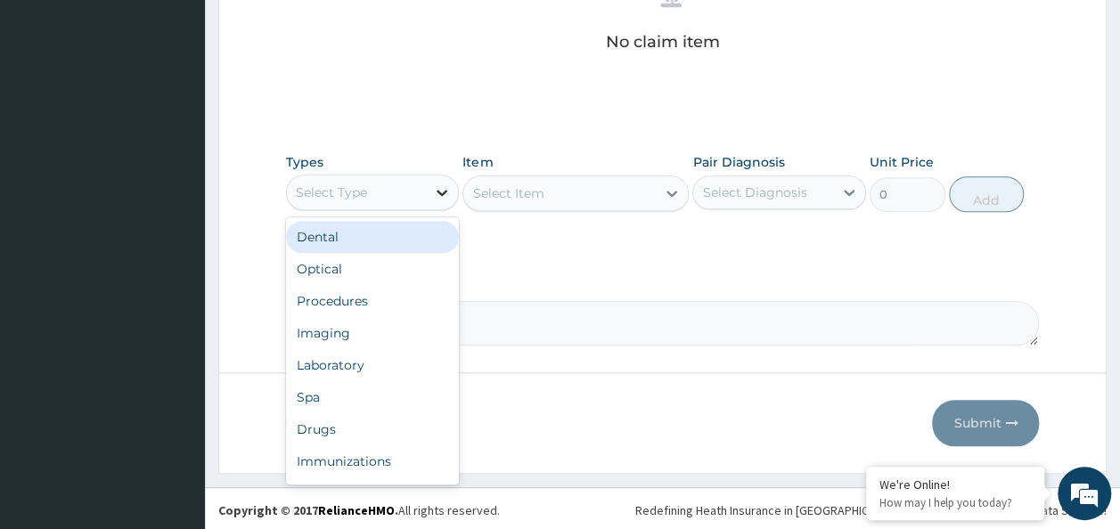
click at [438, 185] on icon at bounding box center [442, 193] width 18 height 18
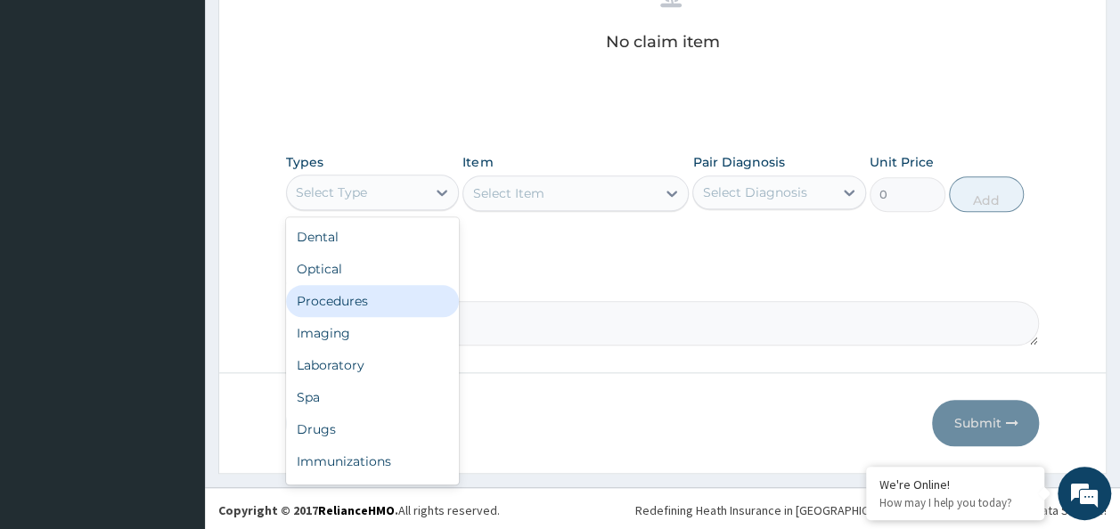
click at [340, 298] on div "Procedures" at bounding box center [373, 301] width 174 height 32
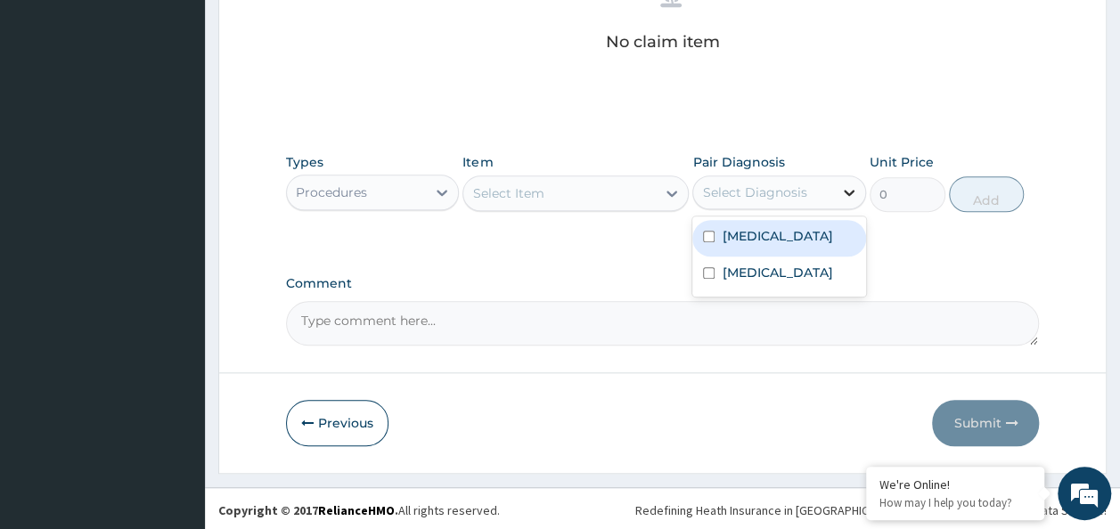
click at [852, 190] on icon at bounding box center [849, 193] width 11 height 6
click at [702, 230] on div "Malaria" at bounding box center [779, 238] width 174 height 37
checkbox input "true"
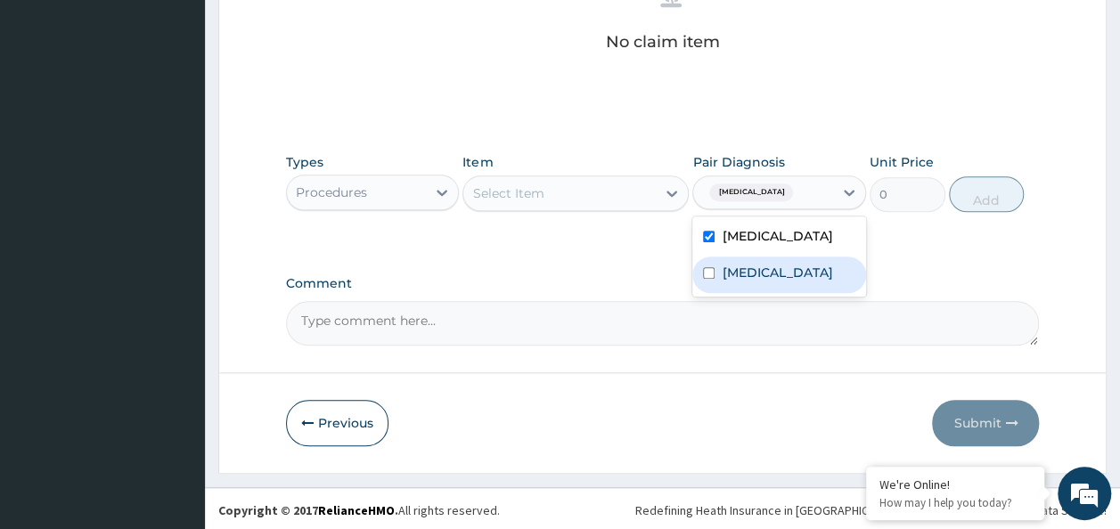
click at [713, 276] on input "checkbox" at bounding box center [709, 273] width 12 height 12
checkbox input "true"
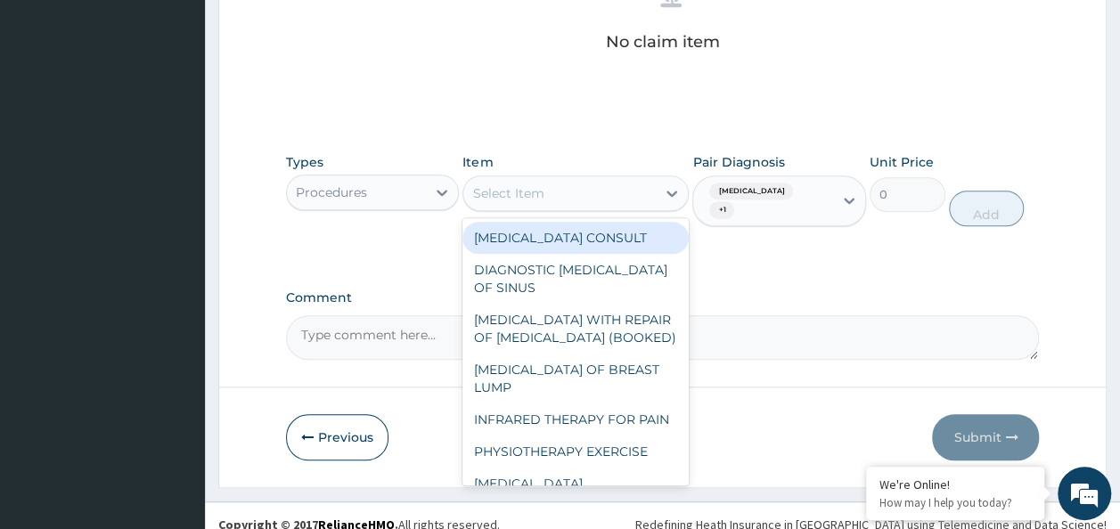
click at [562, 185] on div "Select Item" at bounding box center [559, 193] width 192 height 29
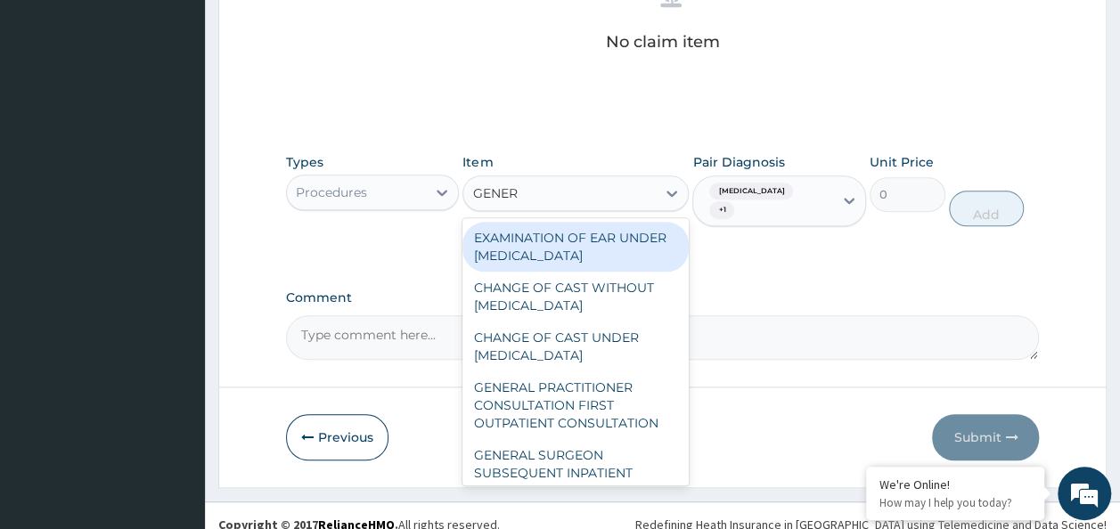
type input "GENERA"
click at [608, 419] on div "GENERAL PRACTITIONER CONSULTATION FIRST OUTPATIENT CONSULTATION" at bounding box center [575, 406] width 226 height 68
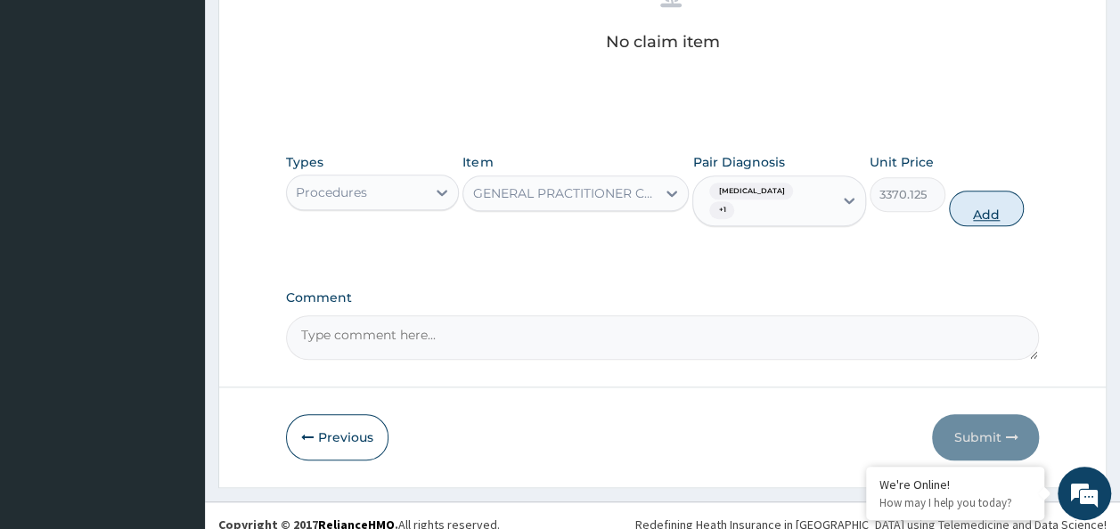
click at [1010, 194] on button "Add" at bounding box center [987, 209] width 76 height 36
type input "0"
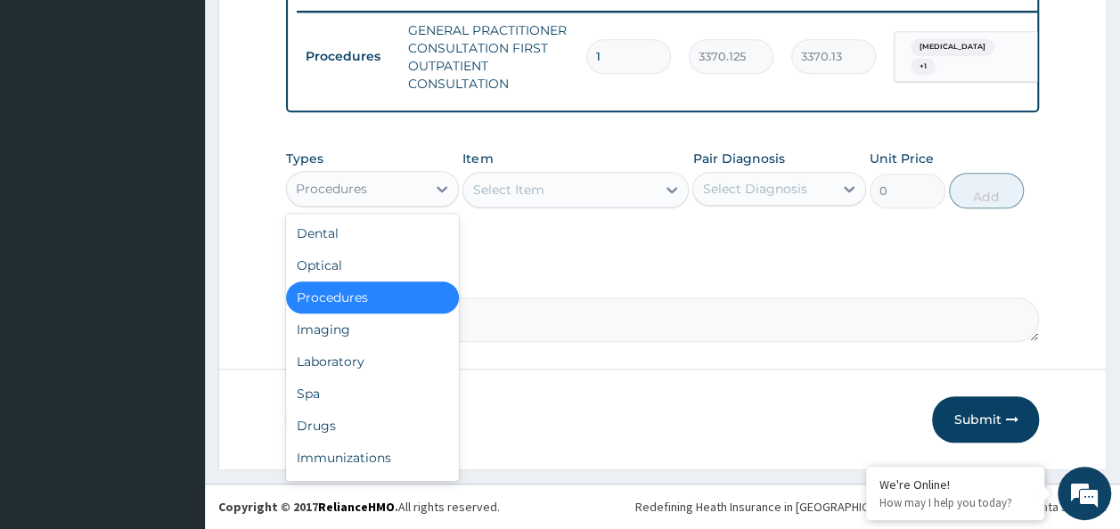
click at [354, 369] on div "Laboratory" at bounding box center [373, 362] width 174 height 32
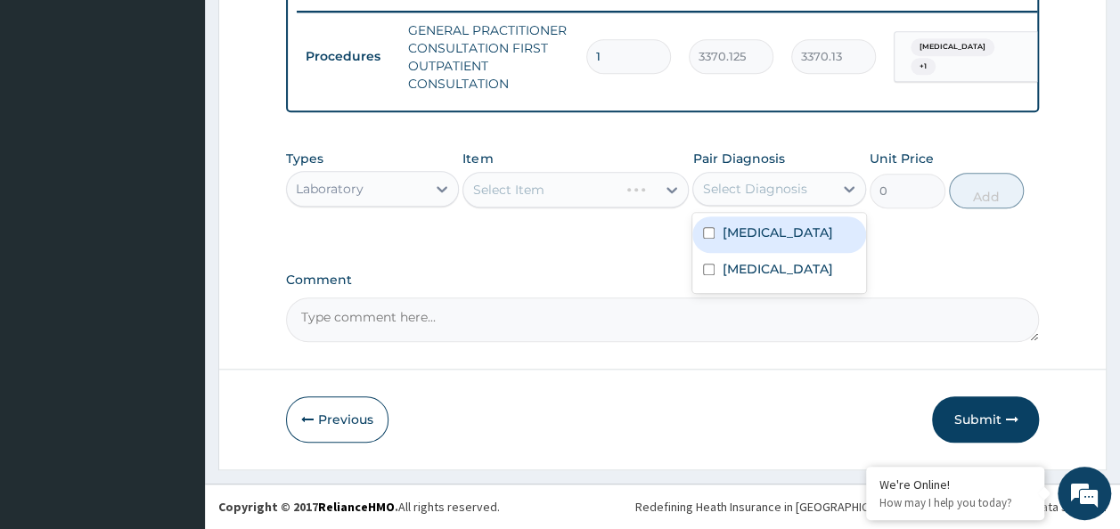
click at [740, 237] on label "Malaria" at bounding box center [777, 233] width 110 height 18
checkbox input "true"
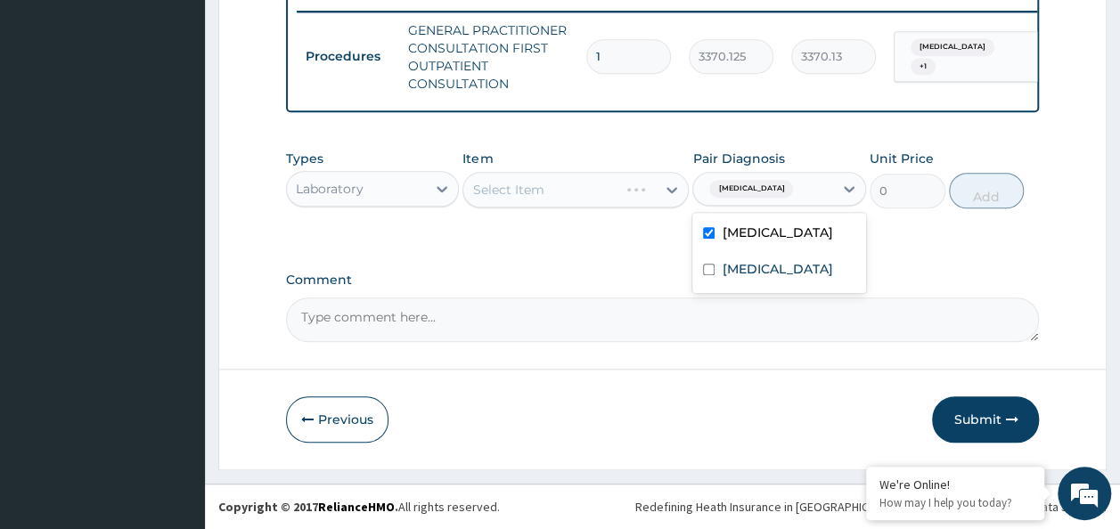
click at [709, 275] on input "checkbox" at bounding box center [709, 270] width 12 height 12
checkbox input "true"
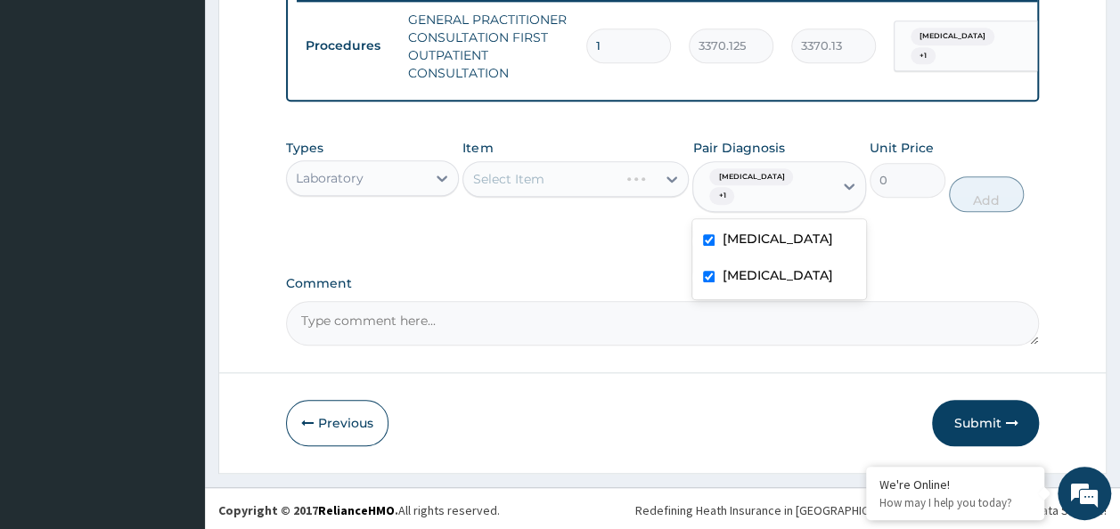
click at [617, 280] on label "Comment" at bounding box center [663, 283] width 754 height 15
click at [617, 301] on textarea "Comment" at bounding box center [663, 323] width 754 height 45
click at [601, 195] on div "Select Item" at bounding box center [575, 179] width 226 height 36
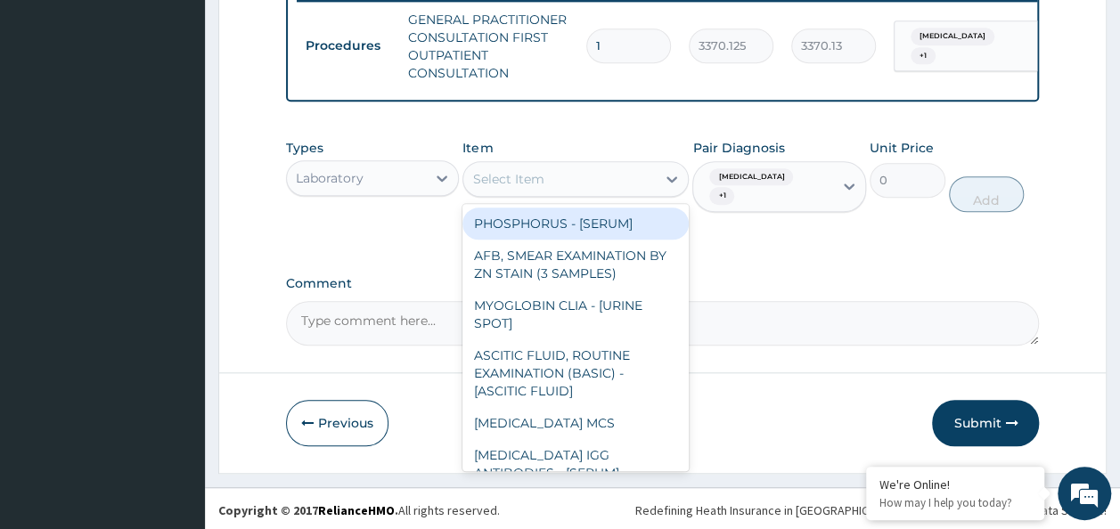
click at [511, 188] on div "Select Item" at bounding box center [507, 179] width 71 height 18
type input "MP"
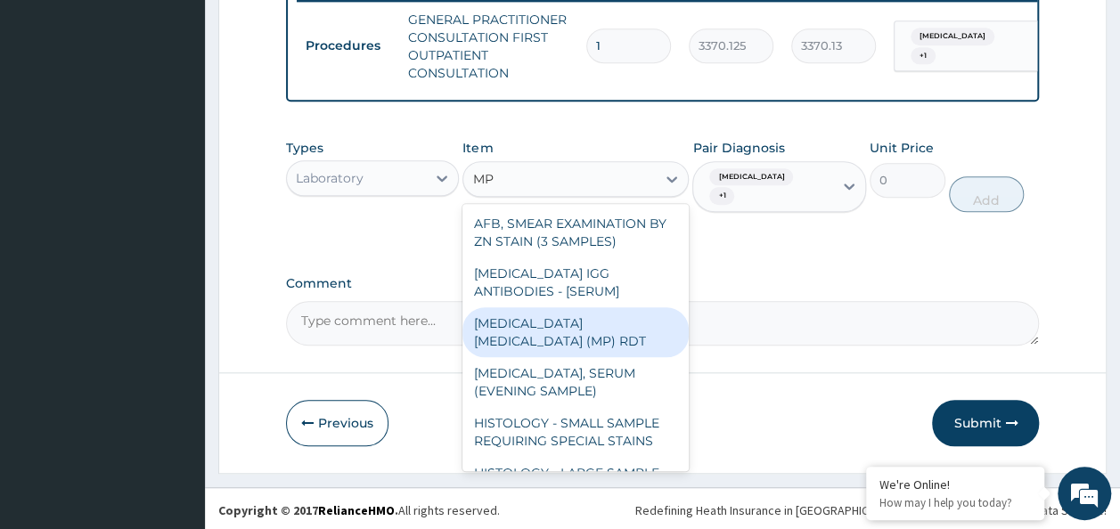
click at [552, 326] on div "MALARIA PARASITE (MP) RDT" at bounding box center [575, 332] width 226 height 50
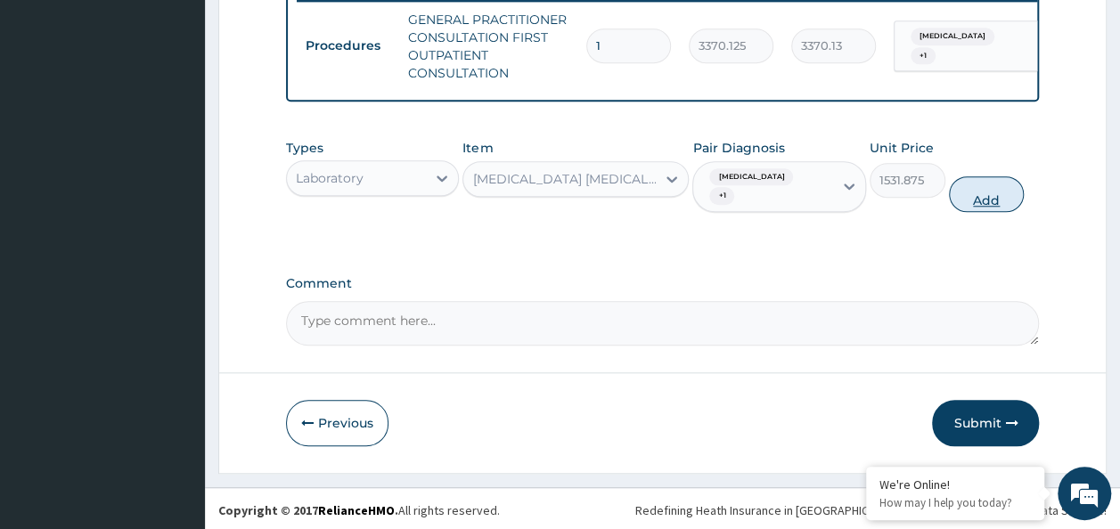
click at [985, 199] on button "Add" at bounding box center [987, 194] width 76 height 36
type input "0"
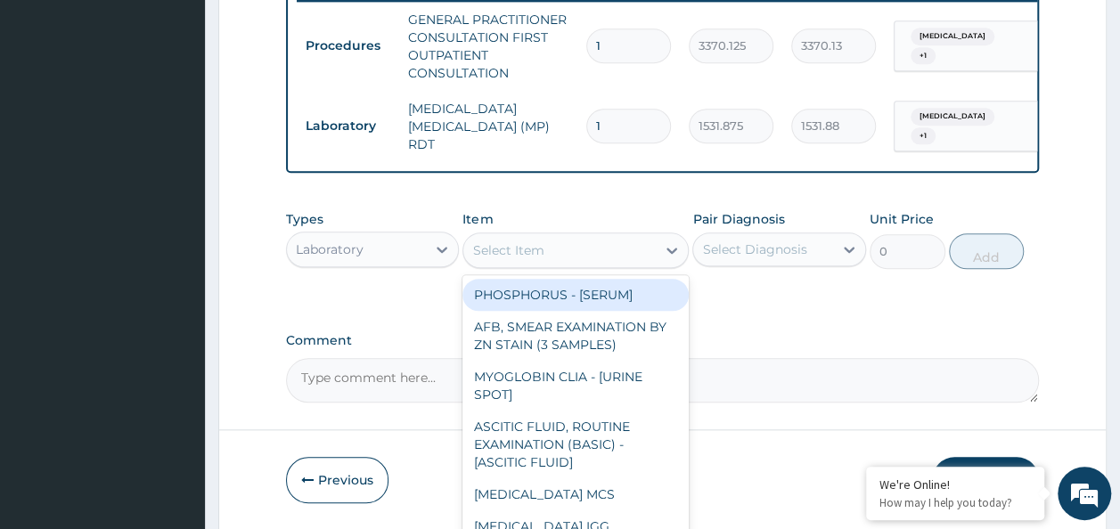
click at [544, 244] on div "Select Item" at bounding box center [559, 250] width 192 height 29
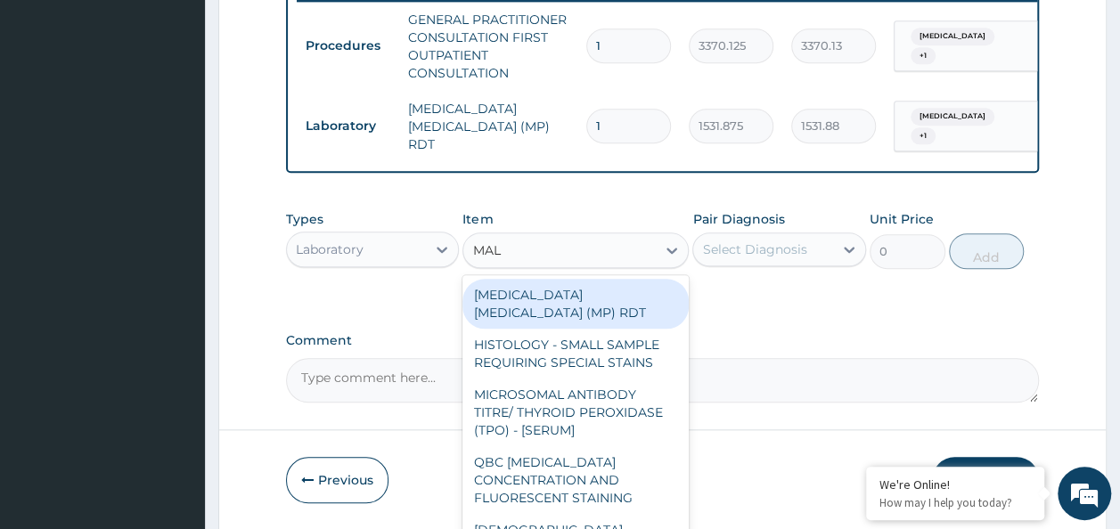
type input "MALA"
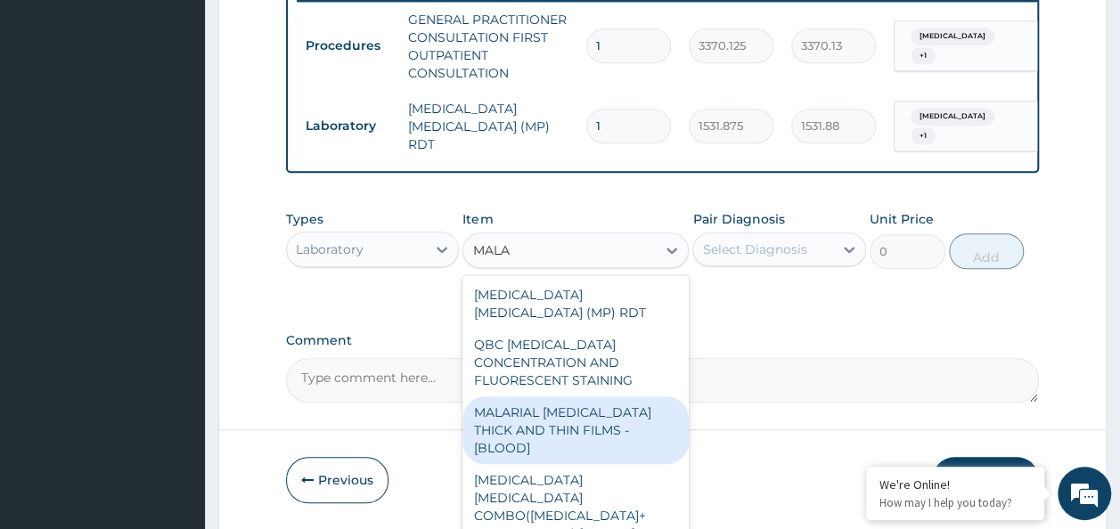
click at [618, 423] on div "MALARIAL PARASITE THICK AND THIN FILMS - [BLOOD]" at bounding box center [575, 431] width 226 height 68
type input "1531.875"
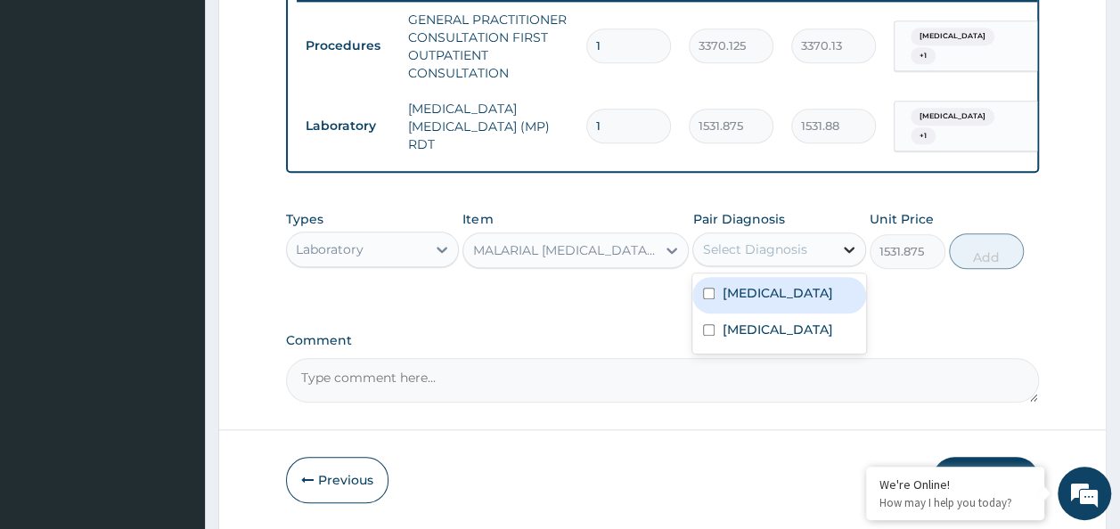
click at [843, 249] on icon at bounding box center [849, 250] width 18 height 18
click at [709, 292] on input "checkbox" at bounding box center [709, 294] width 12 height 12
checkbox input "true"
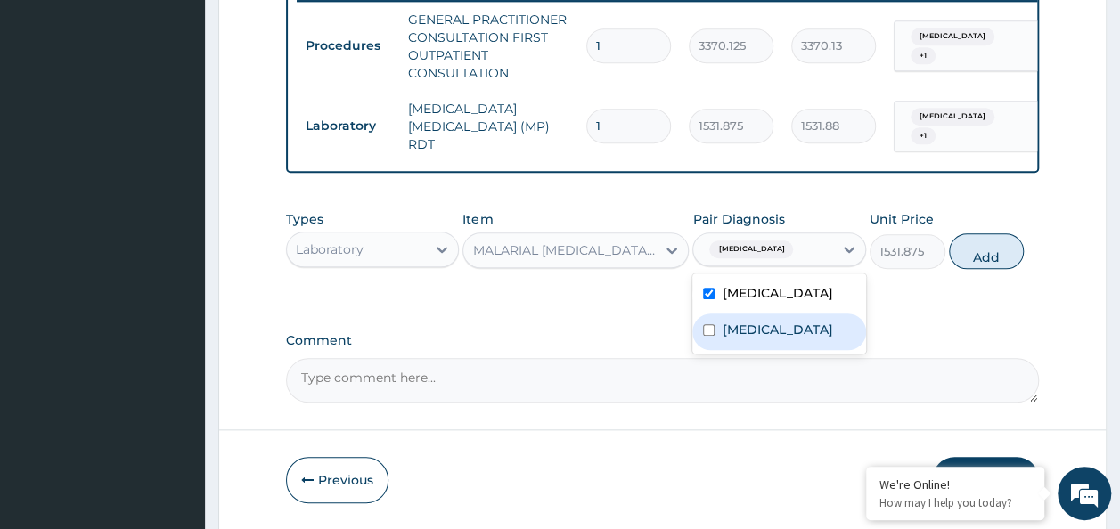
click at [707, 348] on div "Upper respiratory infection" at bounding box center [779, 332] width 174 height 37
checkbox input "true"
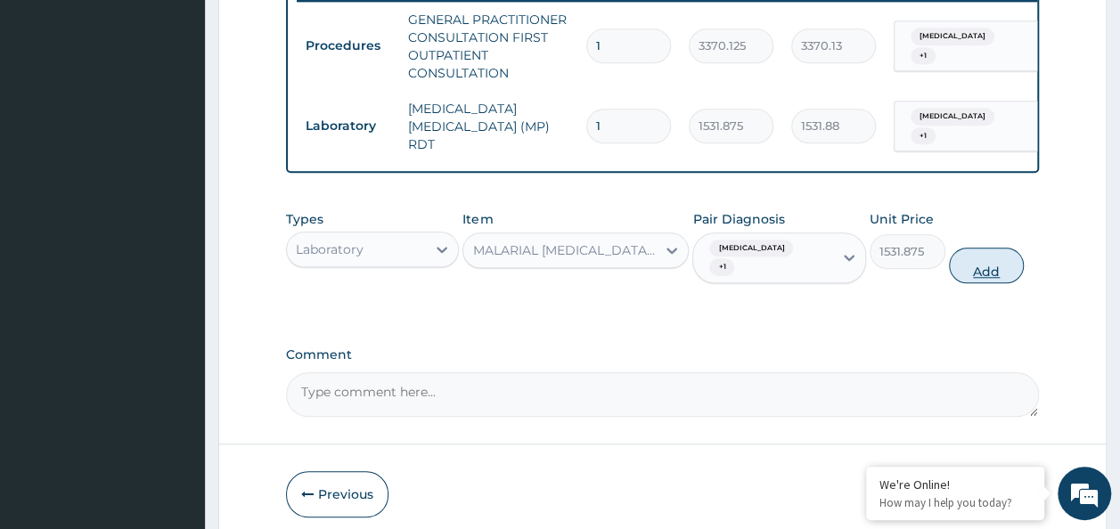
click at [978, 248] on button "Add" at bounding box center [987, 266] width 76 height 36
type input "0"
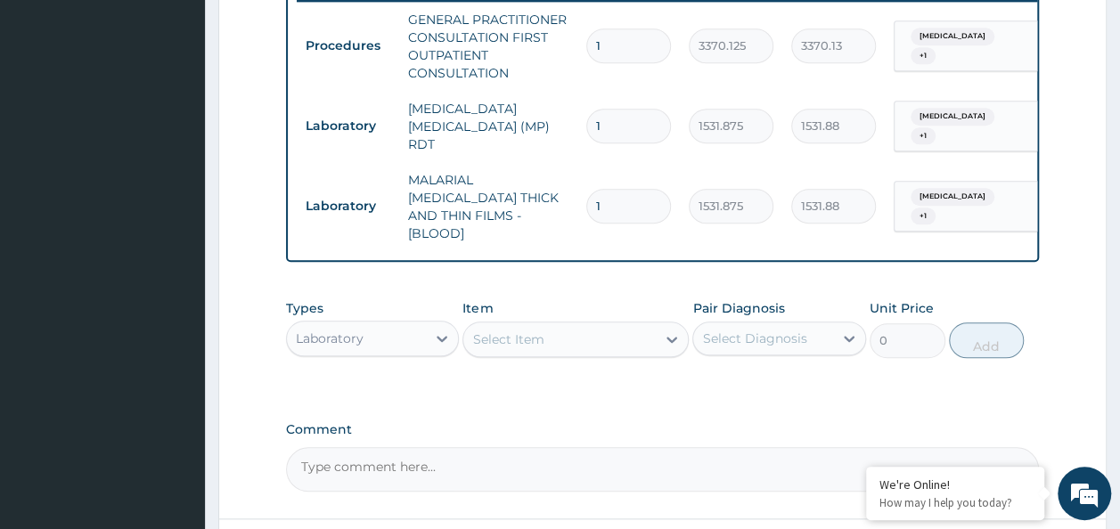
click at [495, 325] on div "Select Item" at bounding box center [559, 339] width 192 height 29
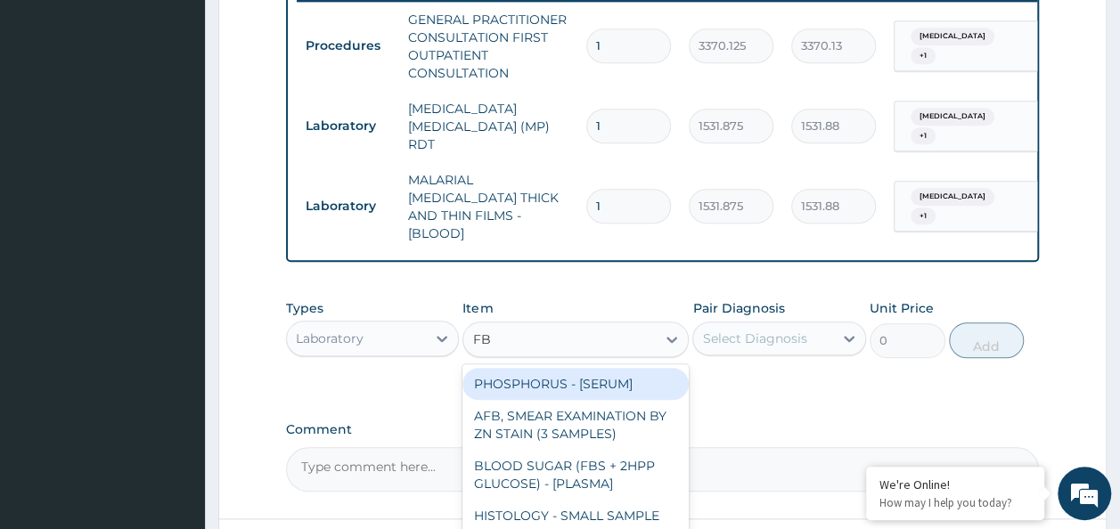
type input "FBC"
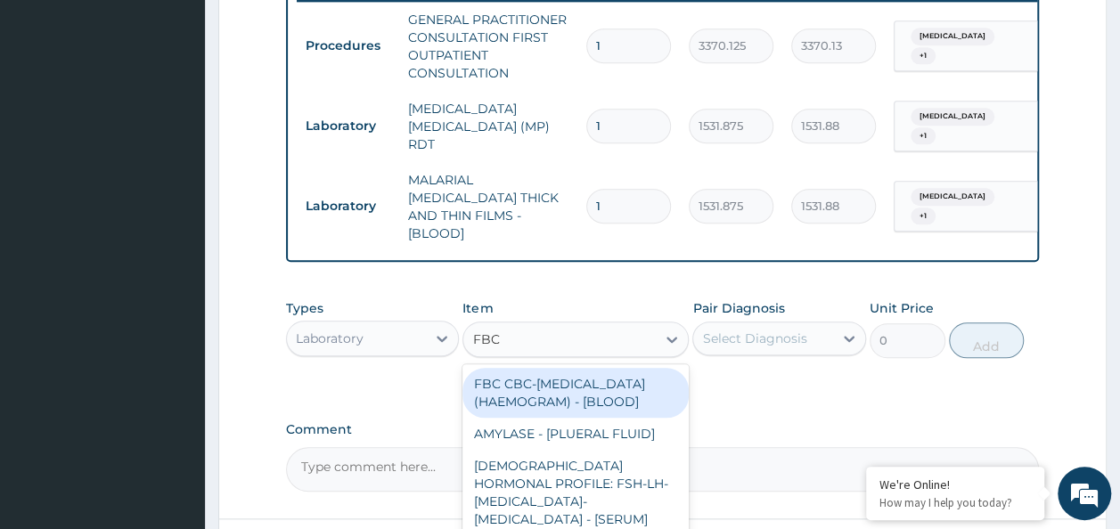
click at [526, 405] on div "FBC CBC-COMPLETE BLOOD COUNT (HAEMOGRAM) - [BLOOD]" at bounding box center [575, 393] width 226 height 50
type input "4085"
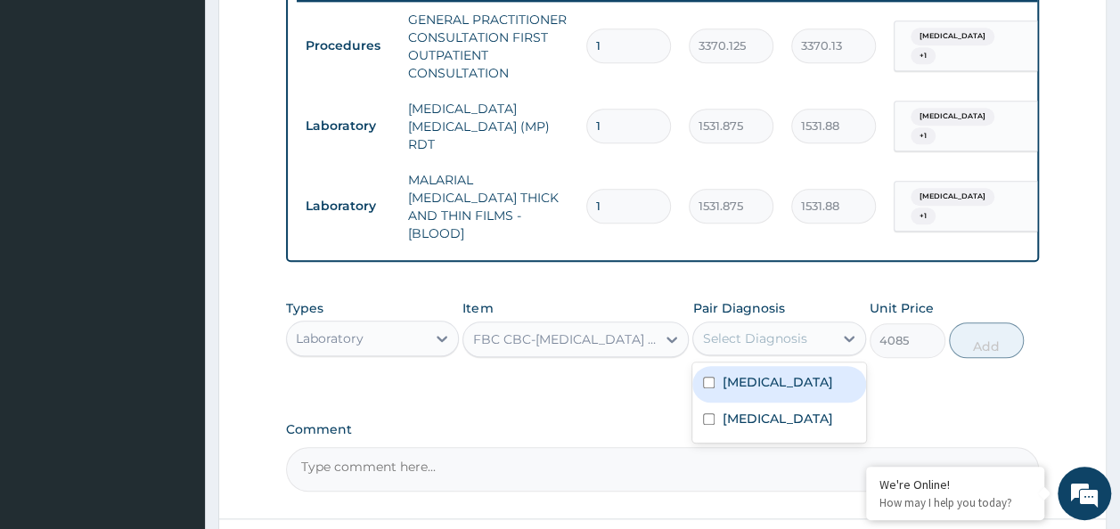
drag, startPoint x: 846, startPoint y: 328, endPoint x: 701, endPoint y: 369, distance: 150.9
click at [701, 356] on div "option Upper respiratory infection, selected. option Malaria focused, 1 of 2. 2…" at bounding box center [779, 339] width 174 height 34
click at [701, 369] on div "Malaria" at bounding box center [779, 384] width 174 height 37
checkbox input "true"
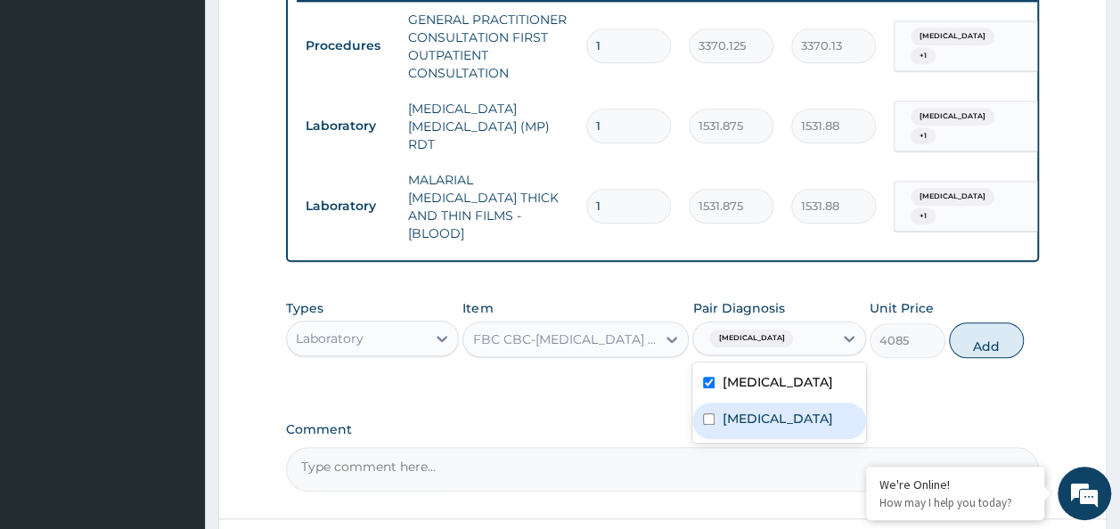
click at [703, 413] on input "checkbox" at bounding box center [709, 419] width 12 height 12
checkbox input "true"
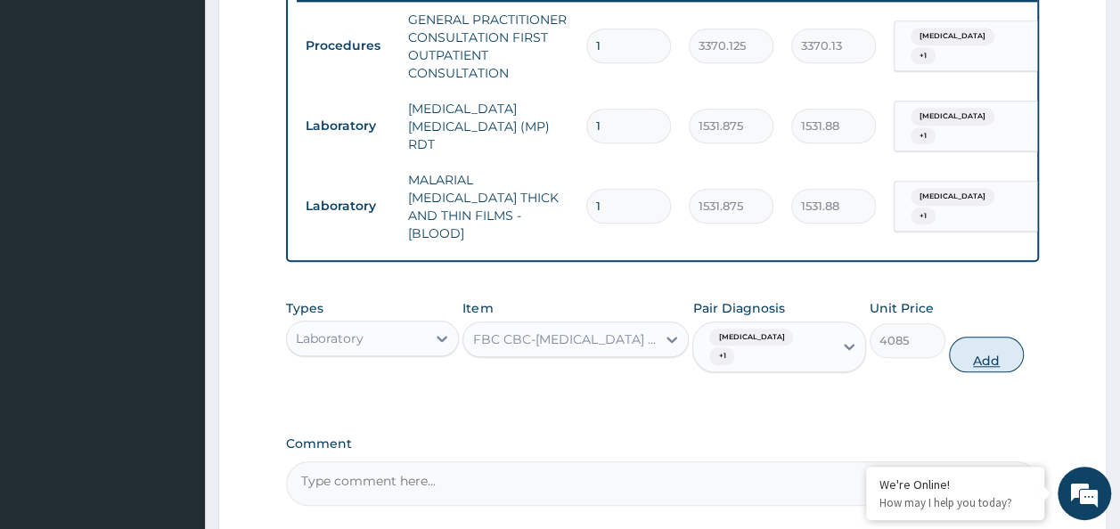
click at [983, 337] on button "Add" at bounding box center [987, 355] width 76 height 36
type input "0"
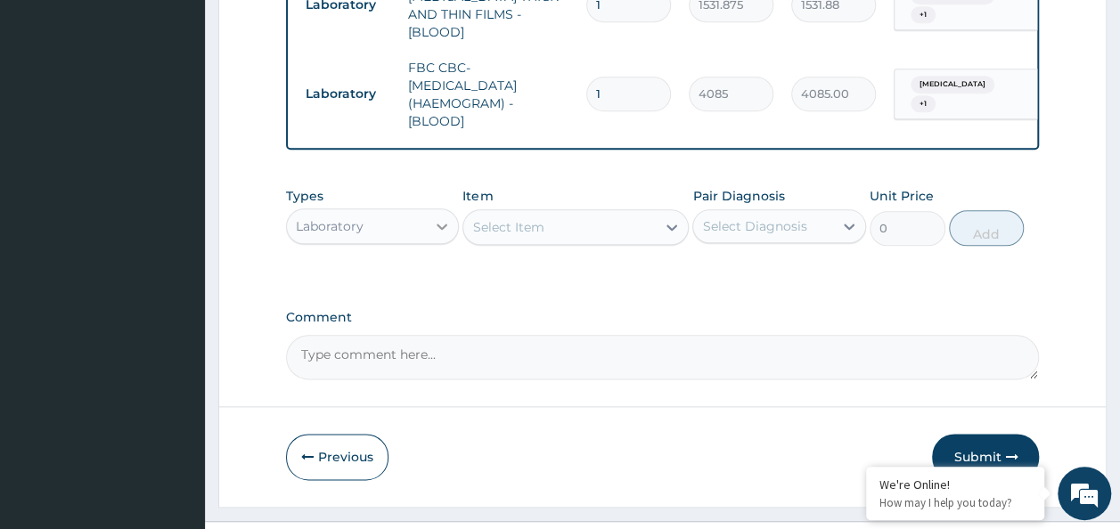
scroll to position [931, 0]
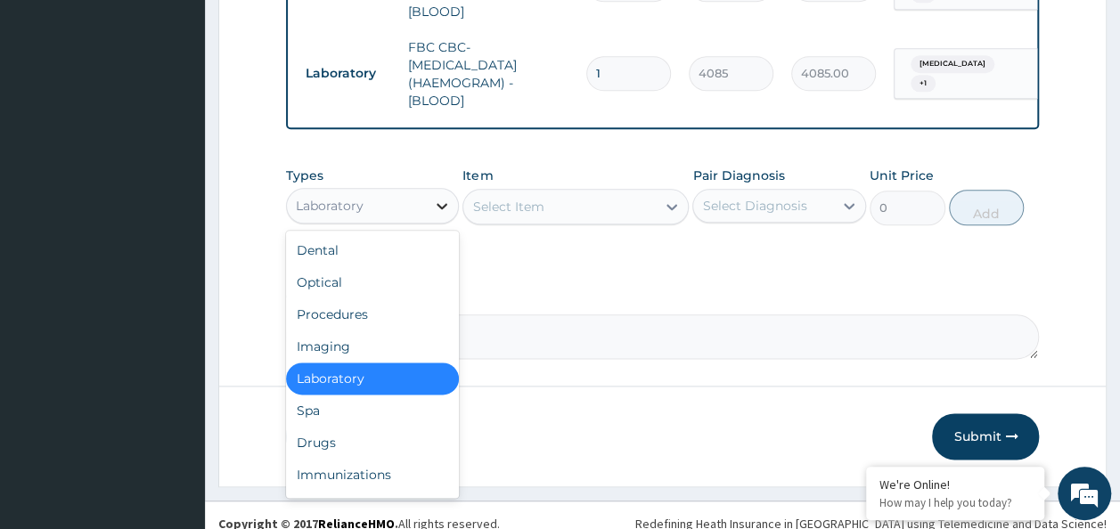
click at [437, 197] on icon at bounding box center [442, 206] width 18 height 18
click at [322, 427] on div "Drugs" at bounding box center [373, 443] width 174 height 32
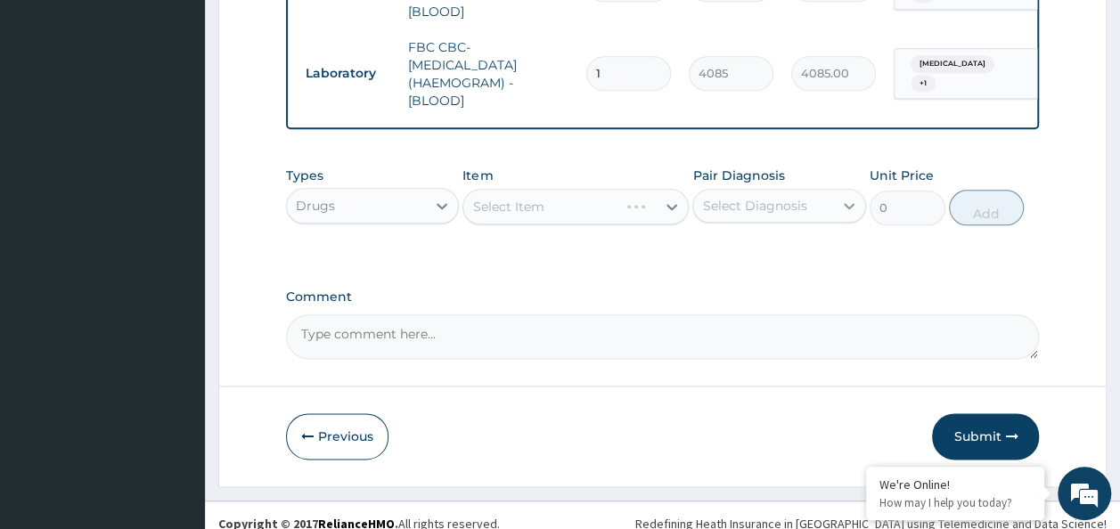
click at [859, 197] on div at bounding box center [849, 206] width 32 height 32
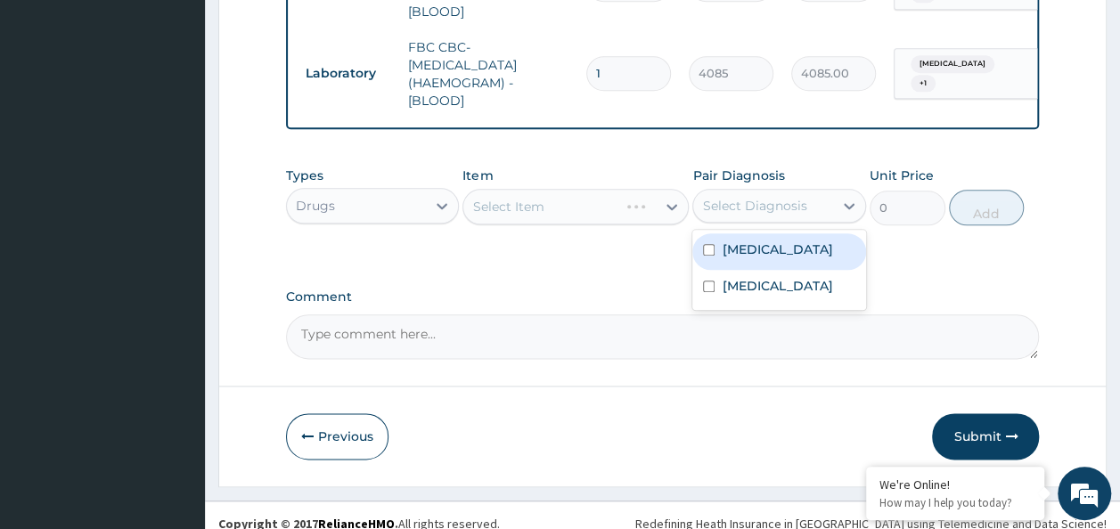
click at [707, 244] on input "checkbox" at bounding box center [709, 250] width 12 height 12
checkbox input "true"
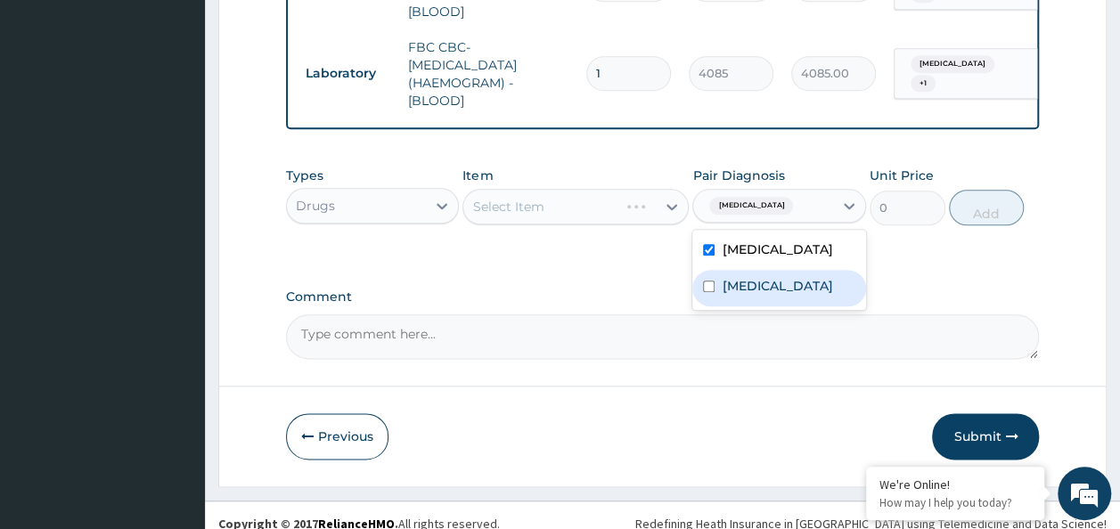
click at [707, 281] on input "checkbox" at bounding box center [709, 287] width 12 height 12
checkbox input "true"
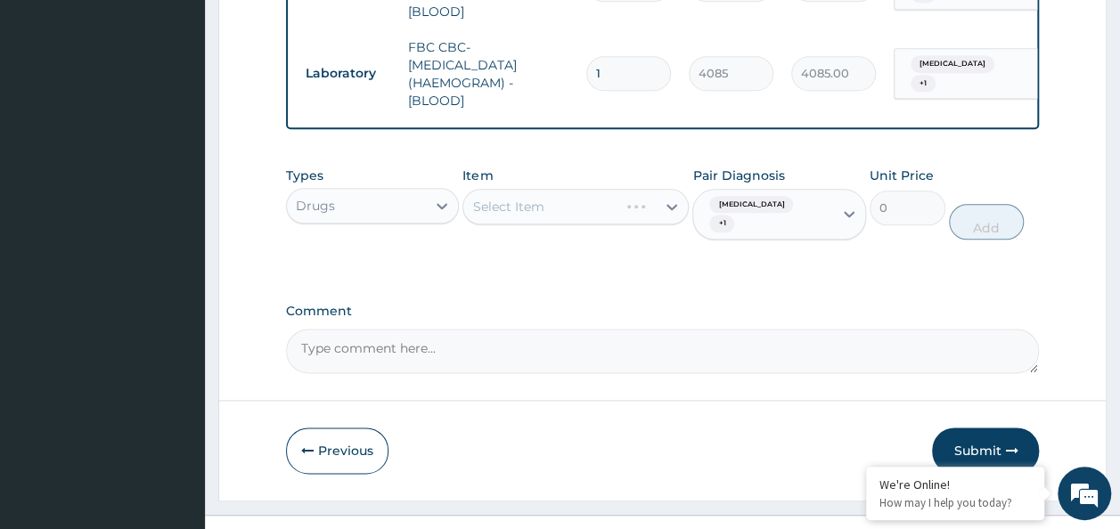
click at [560, 189] on div "Select Item" at bounding box center [575, 207] width 226 height 36
click at [552, 192] on div "Select Item" at bounding box center [575, 207] width 226 height 36
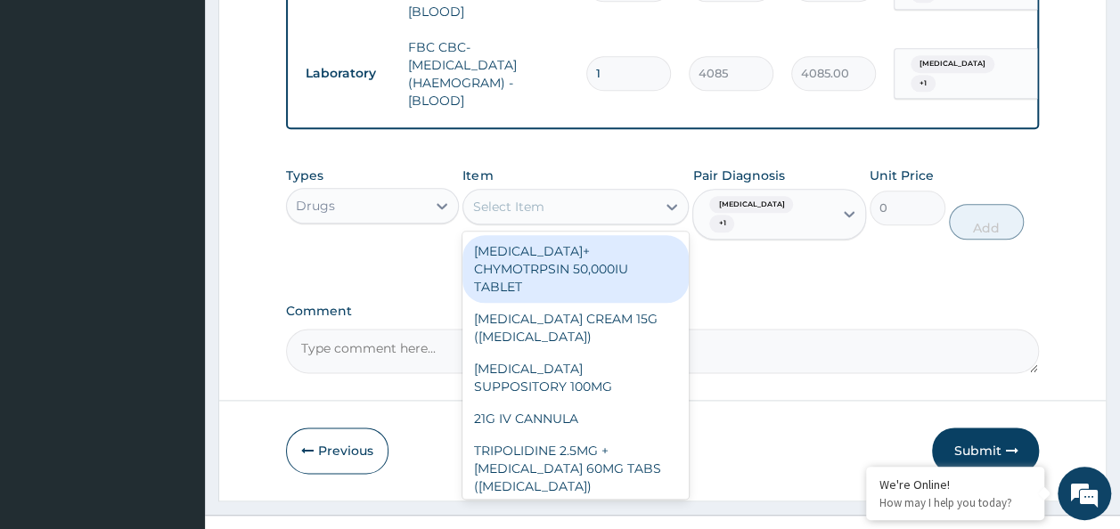
click at [552, 192] on div "Select Item" at bounding box center [559, 206] width 192 height 29
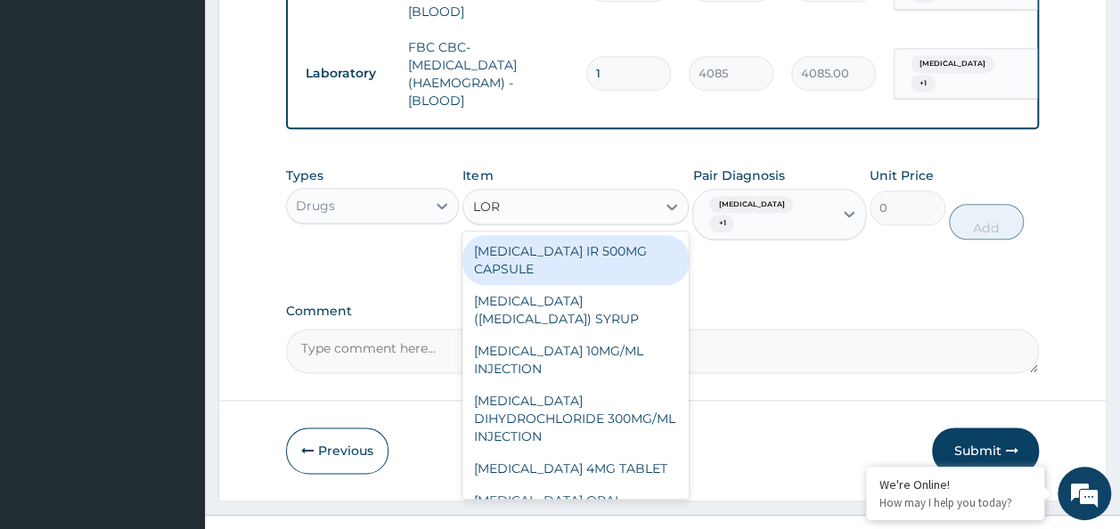
type input "LORA"
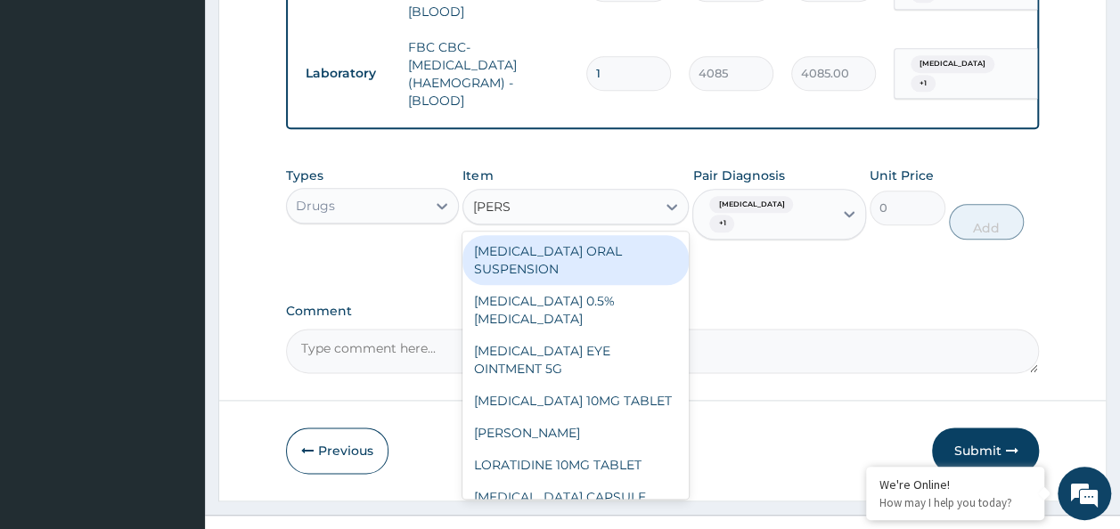
click at [615, 450] on div "LORATIDINE 10MG TABLET" at bounding box center [575, 465] width 226 height 32
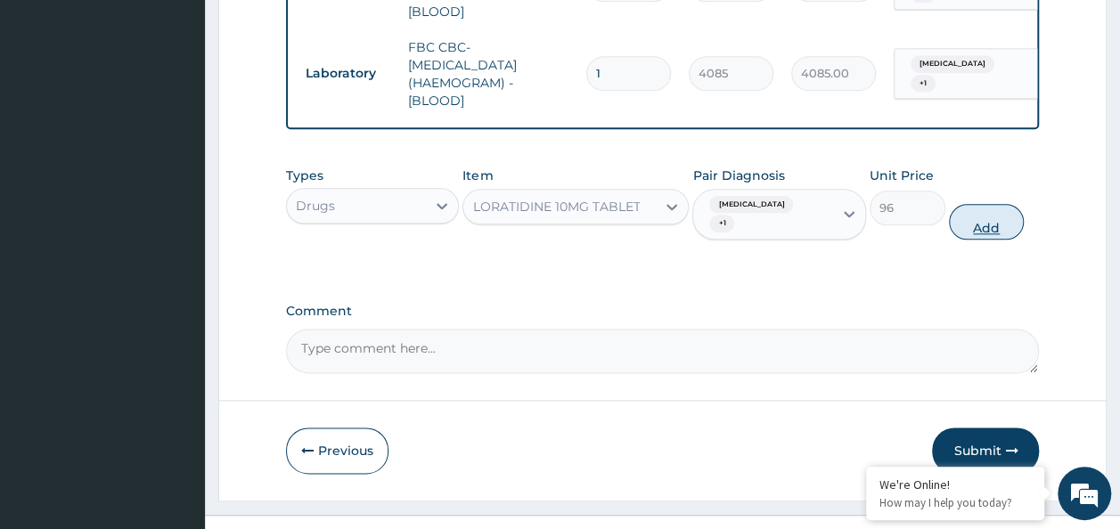
click at [1007, 204] on button "Add" at bounding box center [987, 222] width 76 height 36
type input "0"
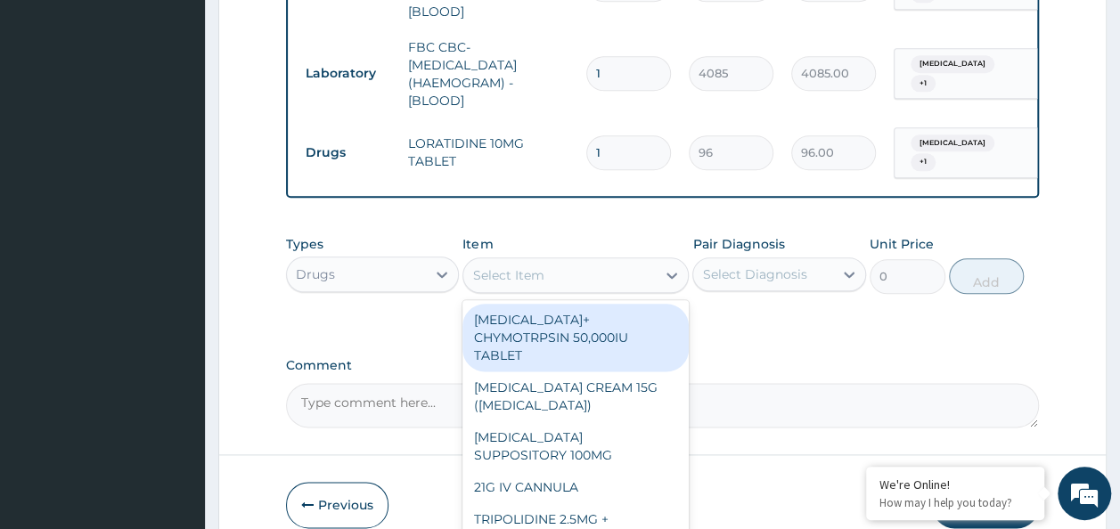
click at [544, 261] on div "Select Item" at bounding box center [559, 275] width 192 height 29
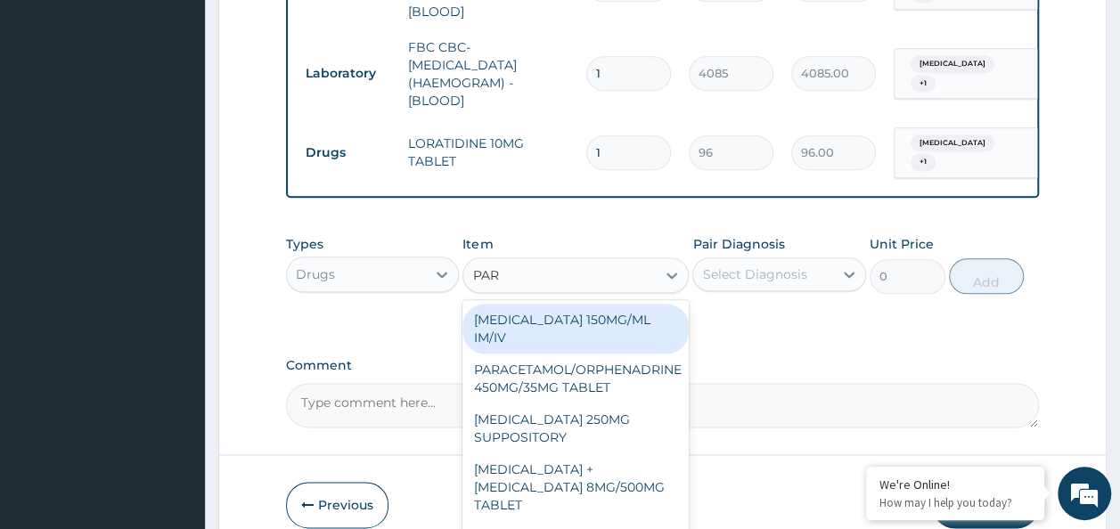
type input "PARA"
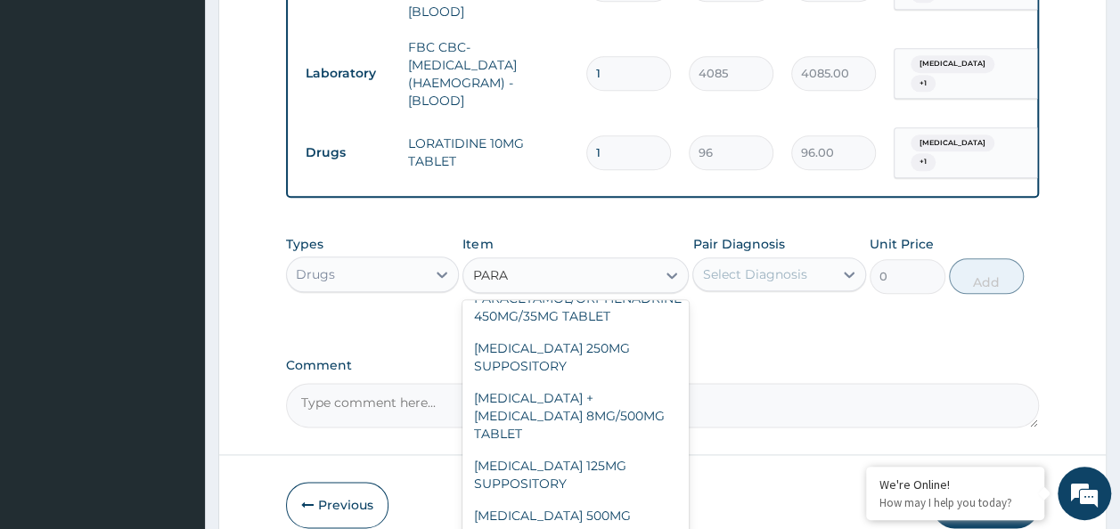
scroll to position [202, 0]
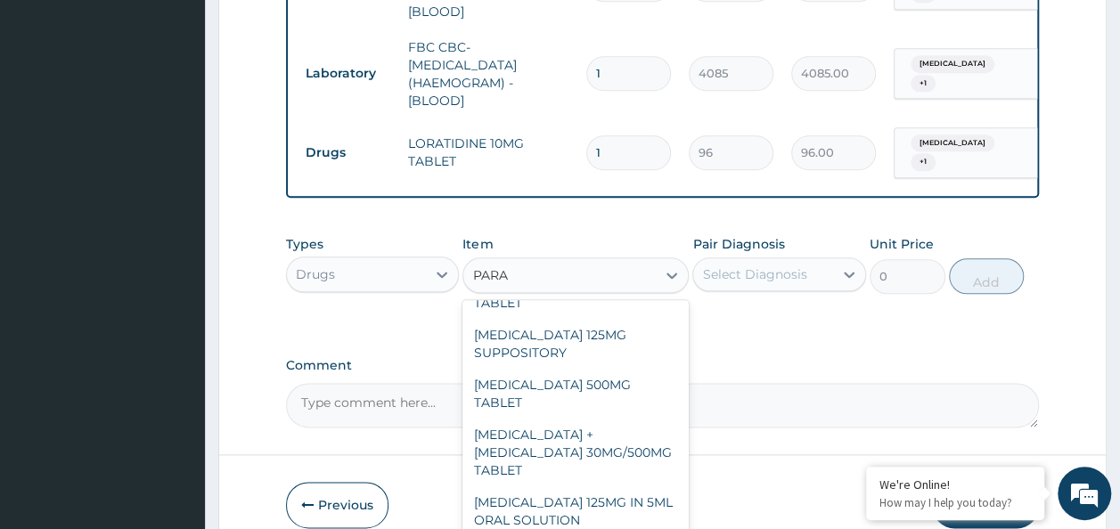
click at [589, 369] on div "PARACETAMOL 500MG TABLET" at bounding box center [575, 394] width 226 height 50
type input "30"
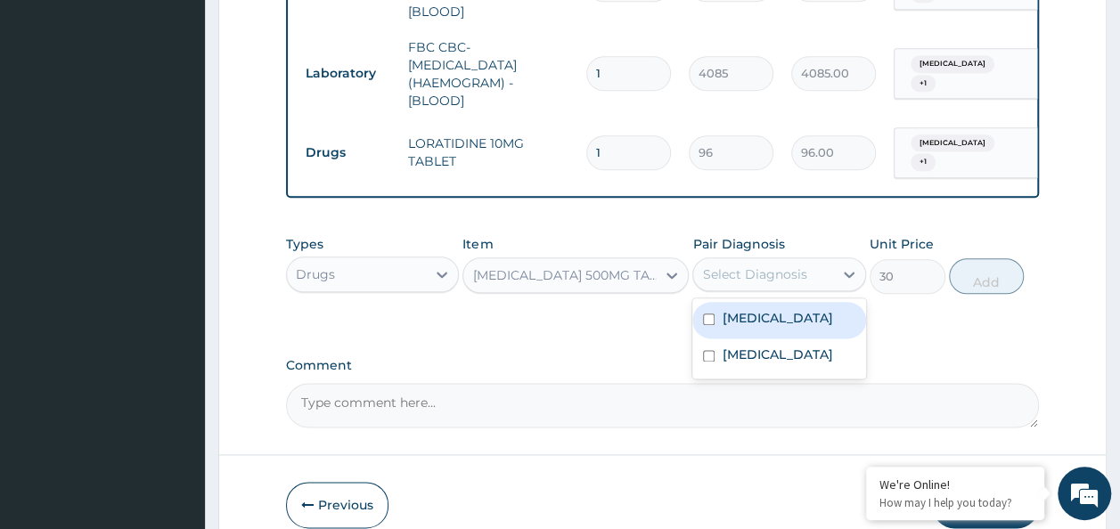
click at [712, 314] on input "checkbox" at bounding box center [709, 320] width 12 height 12
checkbox input "true"
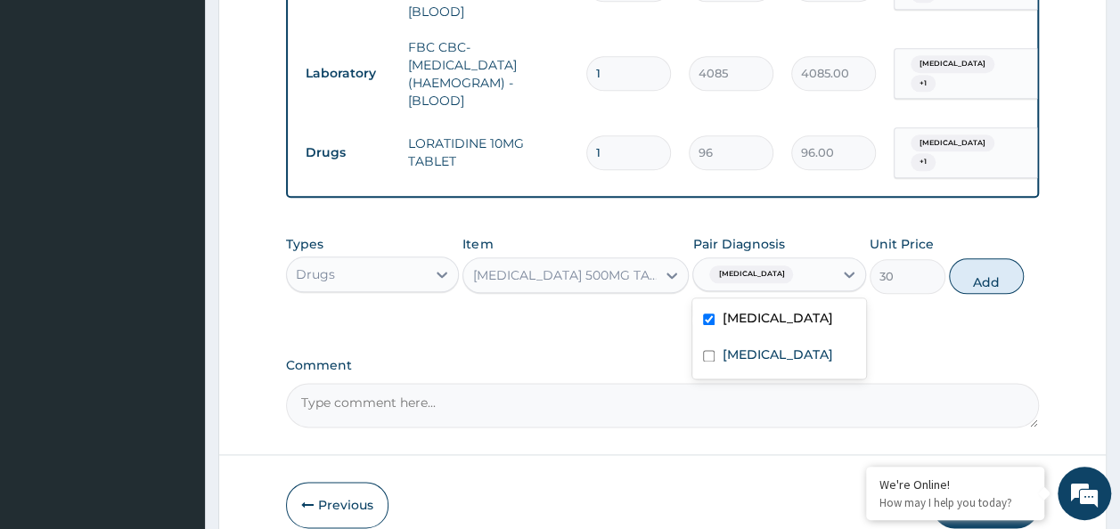
click at [708, 350] on input "checkbox" at bounding box center [709, 356] width 12 height 12
checkbox input "true"
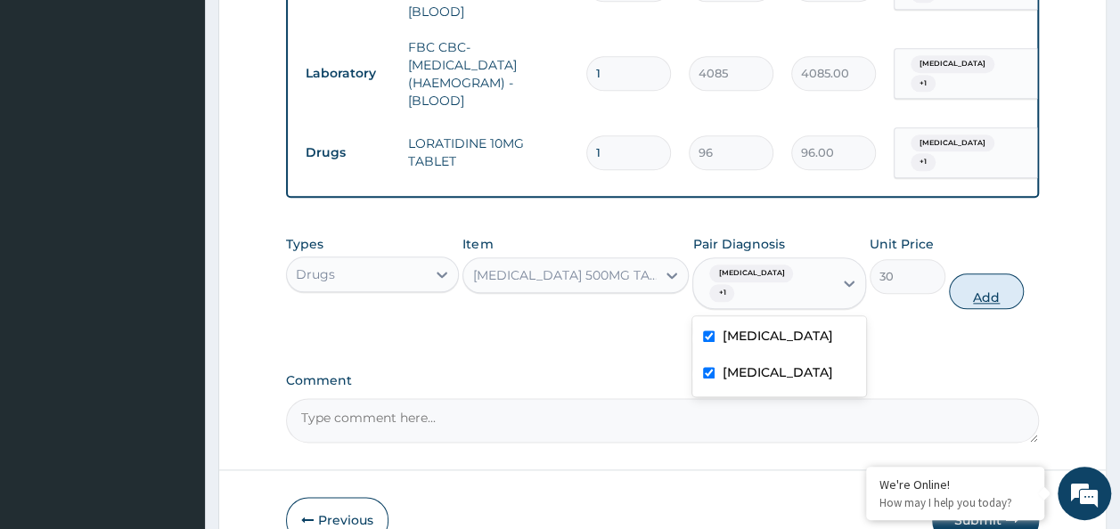
click at [995, 274] on button "Add" at bounding box center [987, 292] width 76 height 36
type input "0"
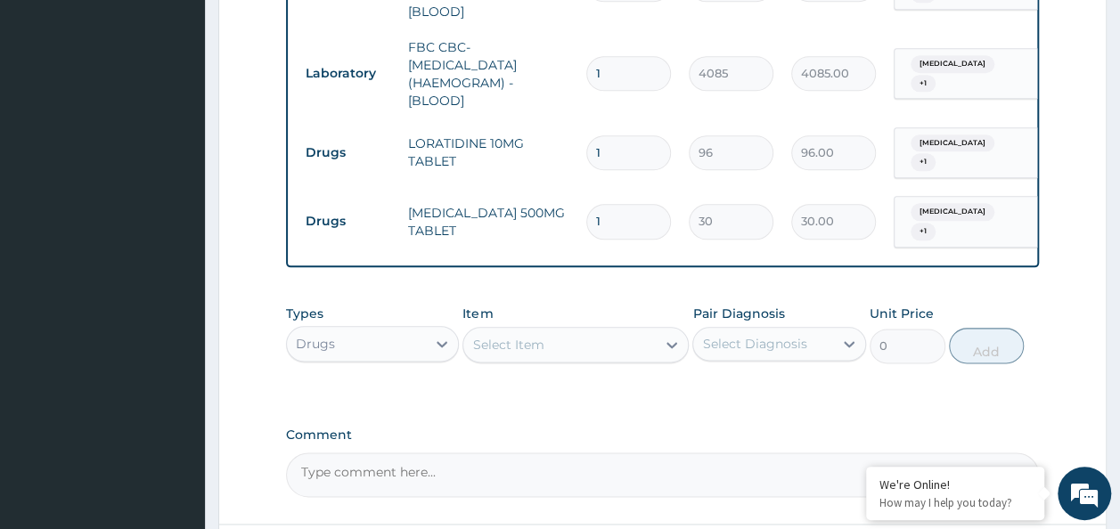
click at [611, 135] on input "1" at bounding box center [628, 152] width 85 height 35
type input "0.00"
type input "5"
type input "480.00"
type input "5"
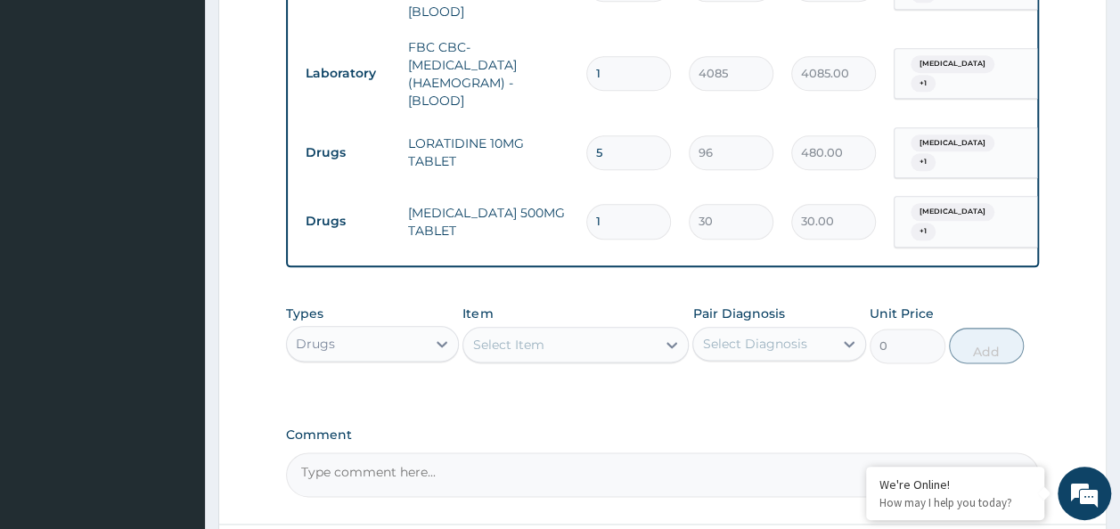
click at [616, 204] on input "1" at bounding box center [628, 221] width 85 height 35
type input "18"
type input "540.00"
type input "18"
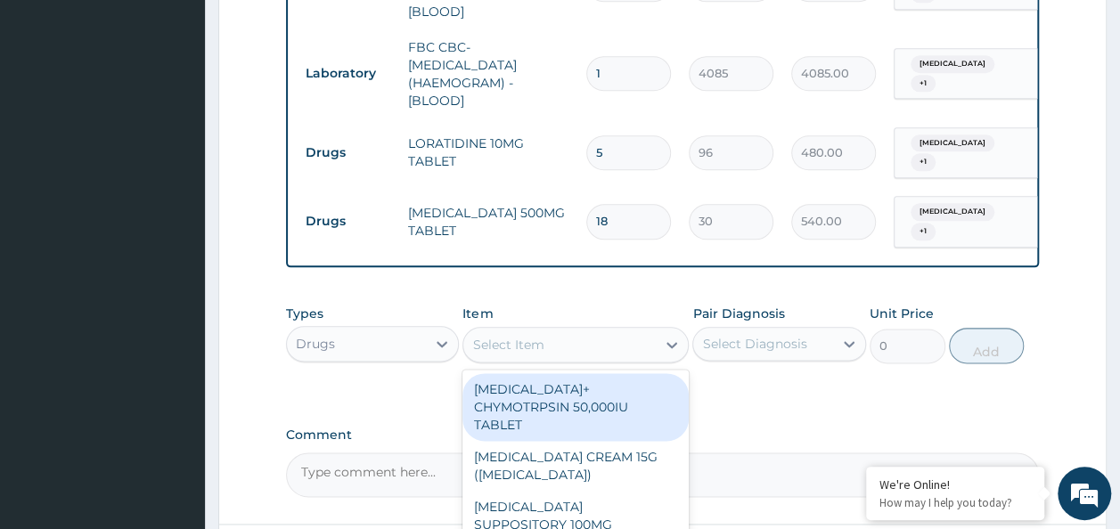
click at [496, 331] on div "Select Item" at bounding box center [559, 345] width 192 height 29
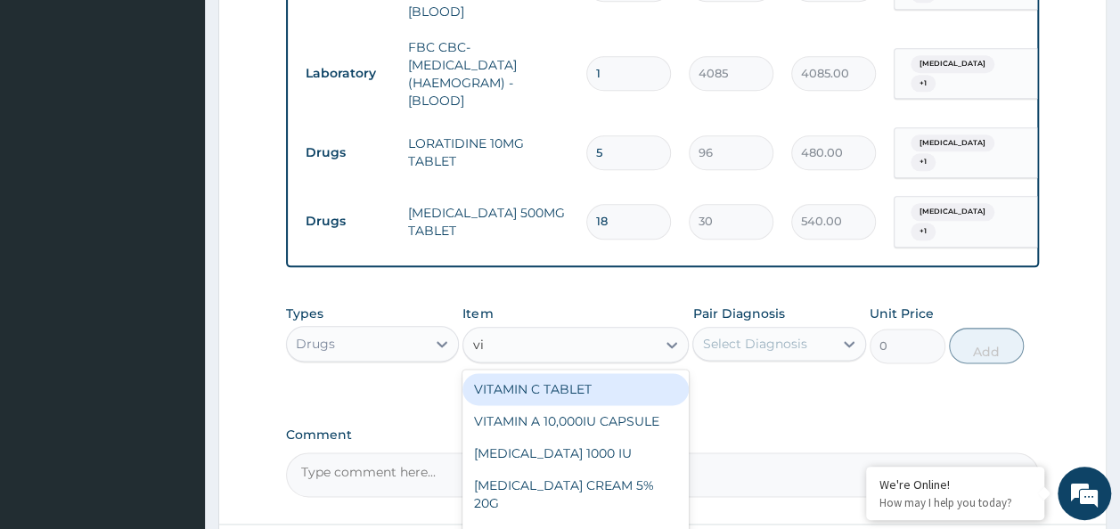
type input "vit"
click at [531, 373] on div "VITAMIN C TABLET" at bounding box center [575, 389] width 226 height 32
type input "20"
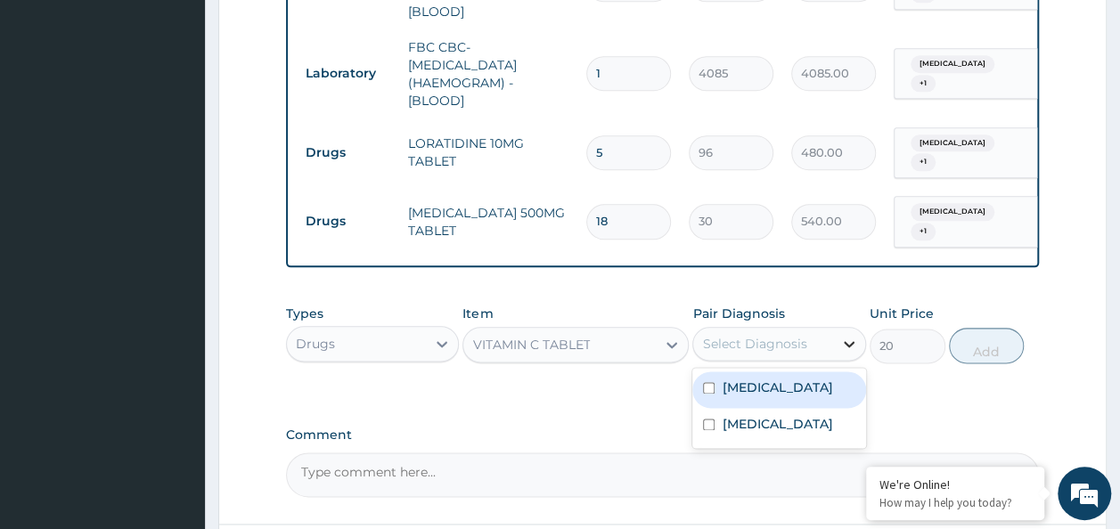
click at [843, 335] on icon at bounding box center [849, 344] width 18 height 18
click at [710, 382] on input "checkbox" at bounding box center [709, 388] width 12 height 12
checkbox input "true"
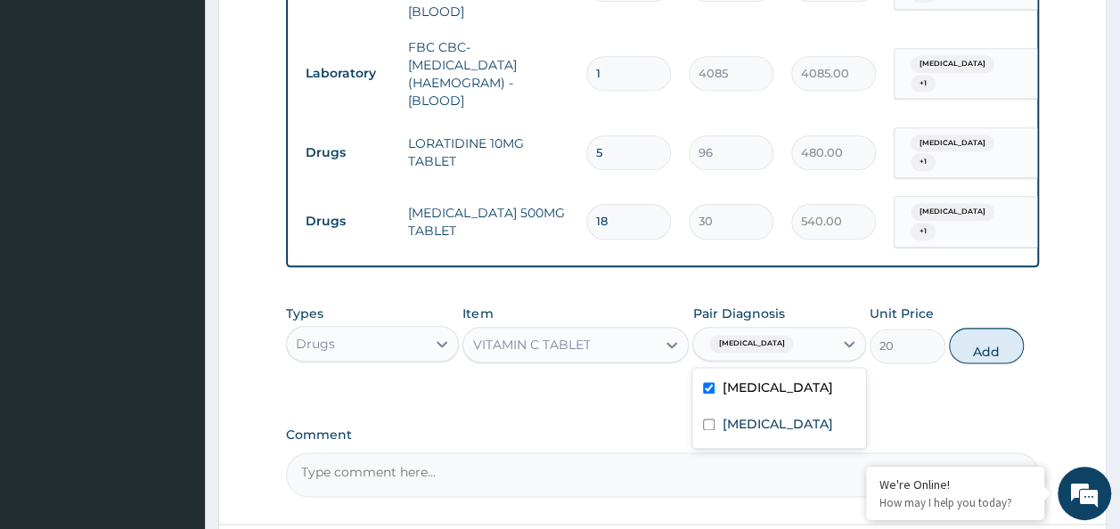
click at [713, 419] on input "checkbox" at bounding box center [709, 425] width 12 height 12
checkbox input "true"
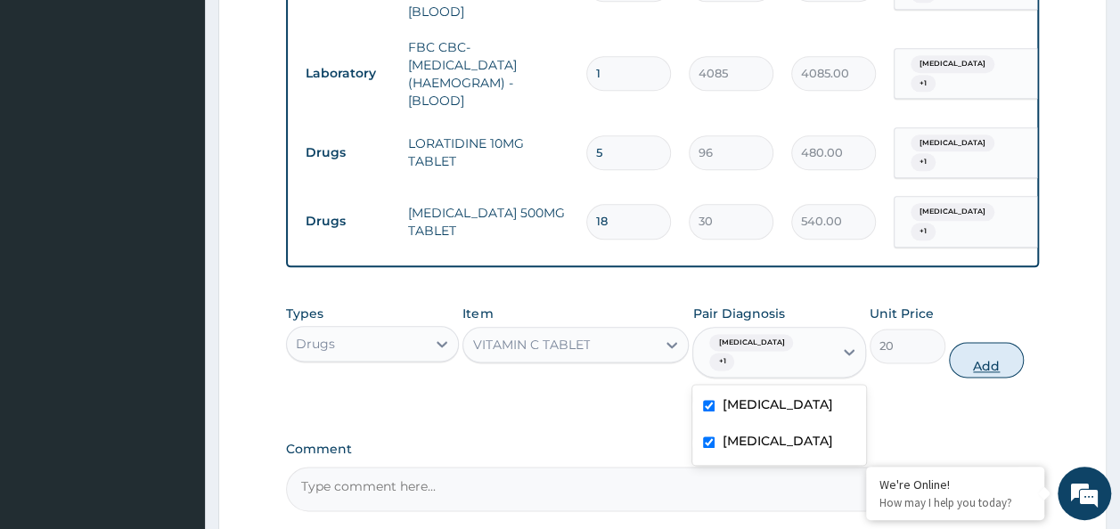
click at [995, 342] on button "Add" at bounding box center [987, 360] width 76 height 36
type input "0"
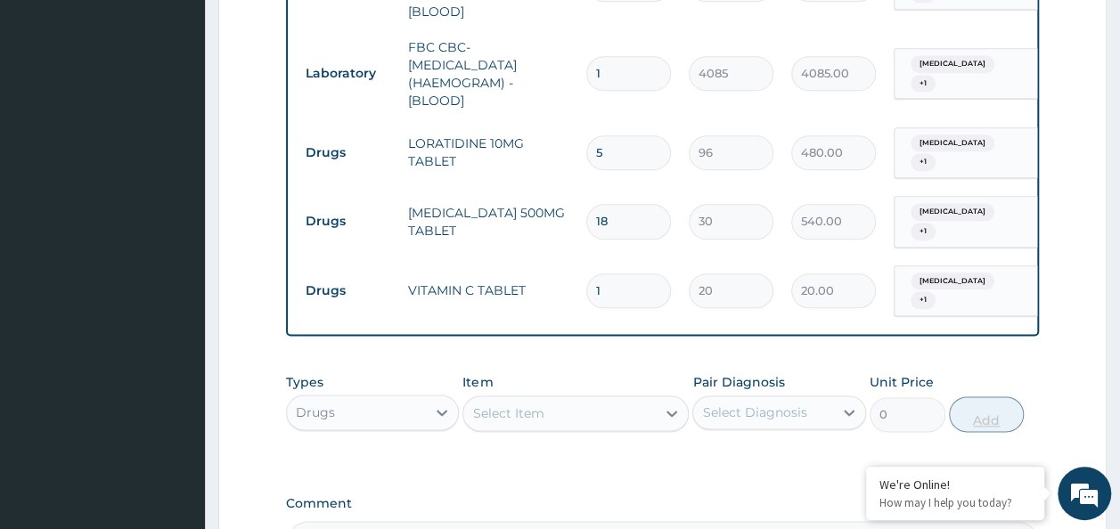
type input "0.00"
type input "2"
type input "40.00"
type input "21"
type input "420.00"
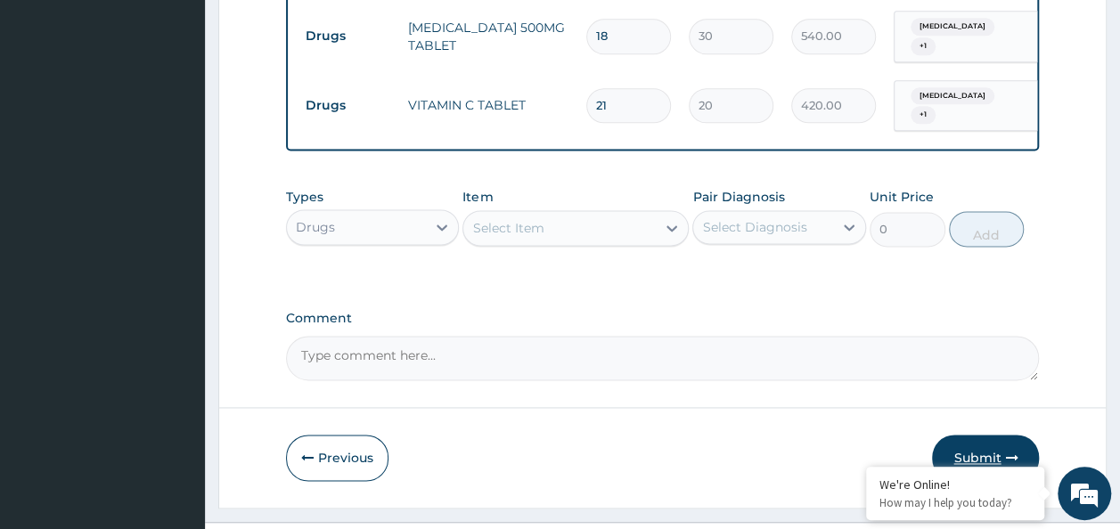
click at [987, 440] on button "Submit" at bounding box center [985, 458] width 107 height 46
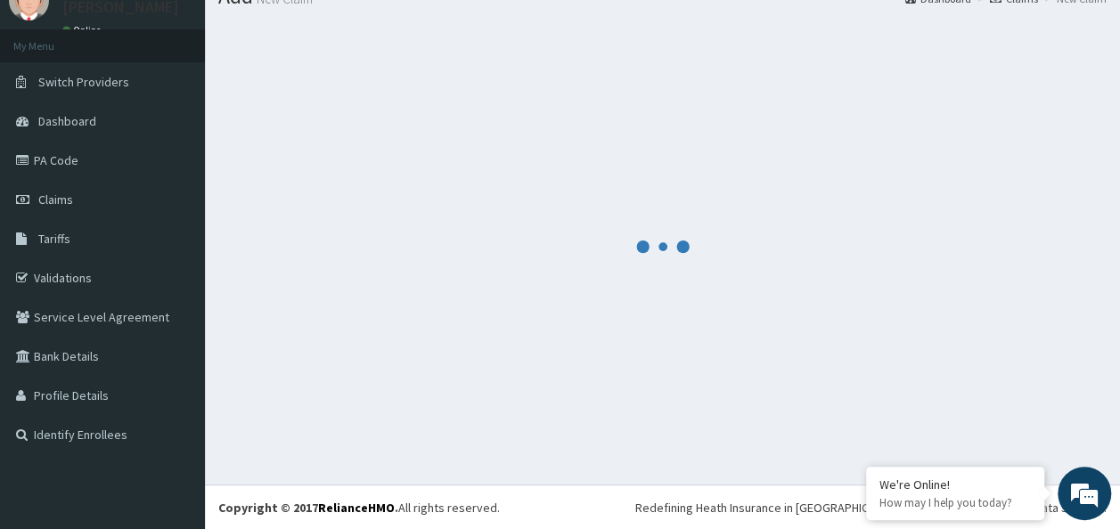
scroll to position [1116, 0]
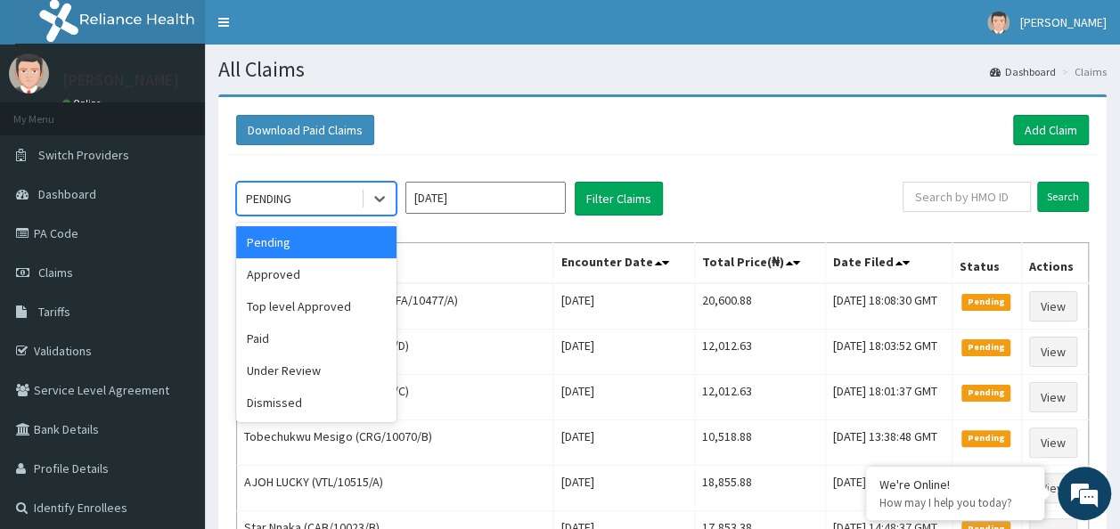
click at [298, 273] on div "Approved" at bounding box center [316, 274] width 160 height 32
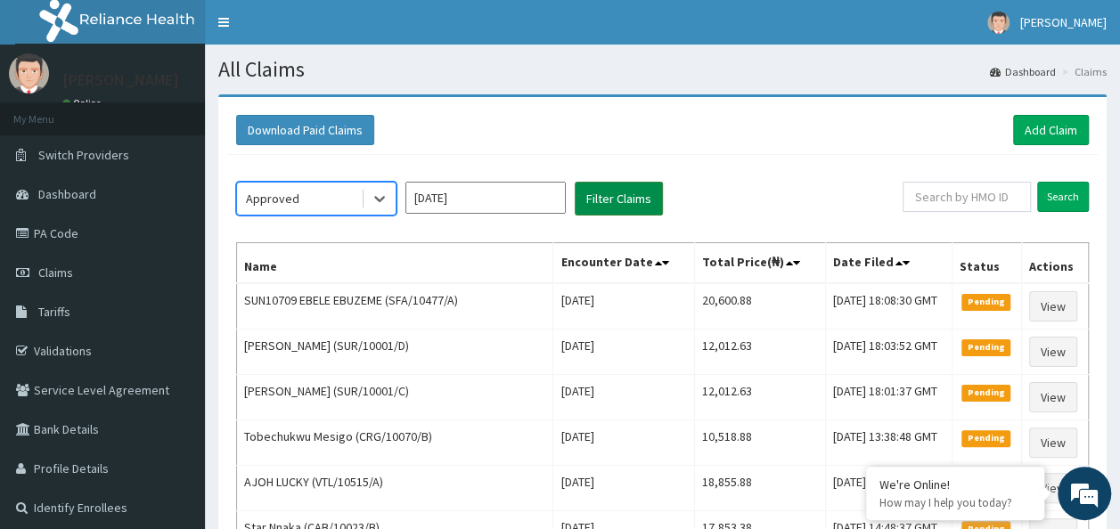
click at [627, 202] on button "Filter Claims" at bounding box center [619, 199] width 88 height 34
